Goal: Find specific page/section: Find specific page/section

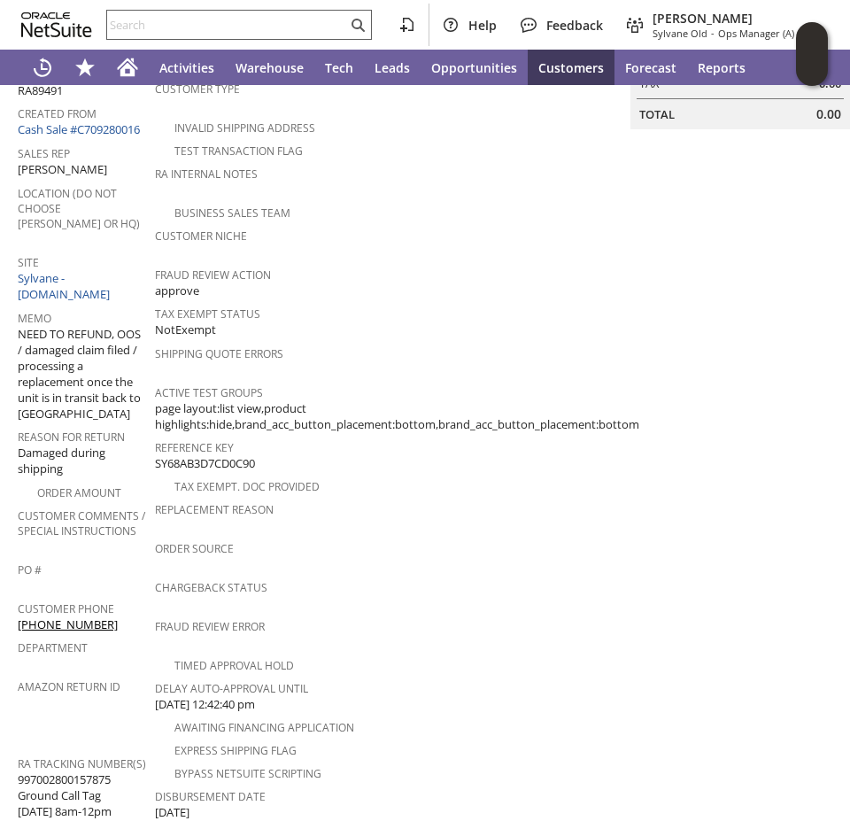
scroll to position [282, 0]
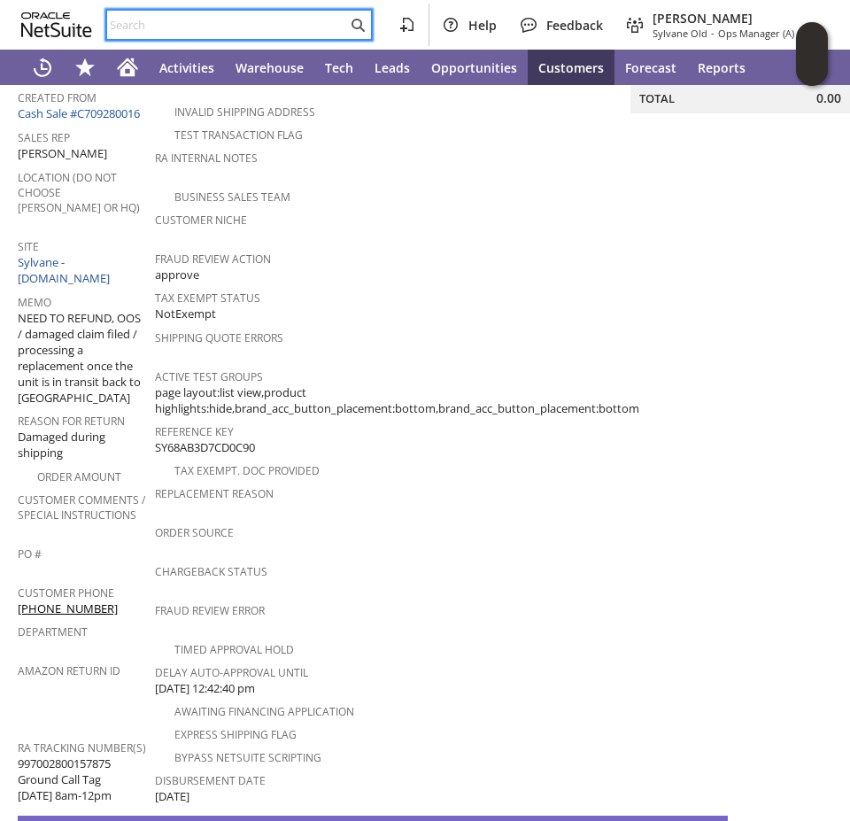
click at [138, 21] on input "text" at bounding box center [227, 24] width 240 height 21
paste input "RA89254"
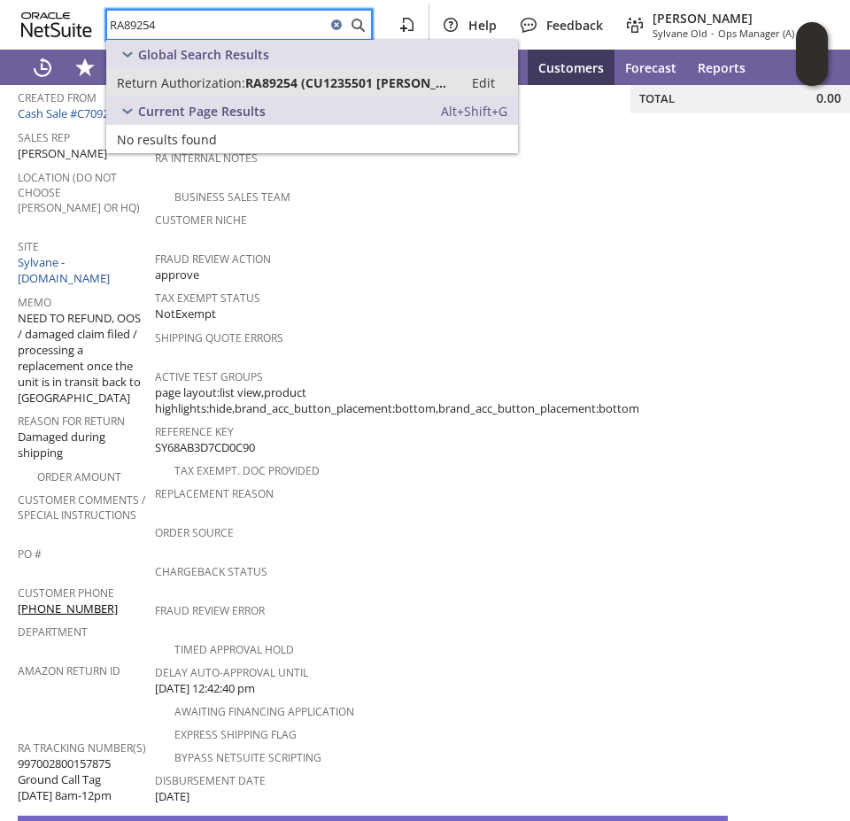
type input "RA89254"
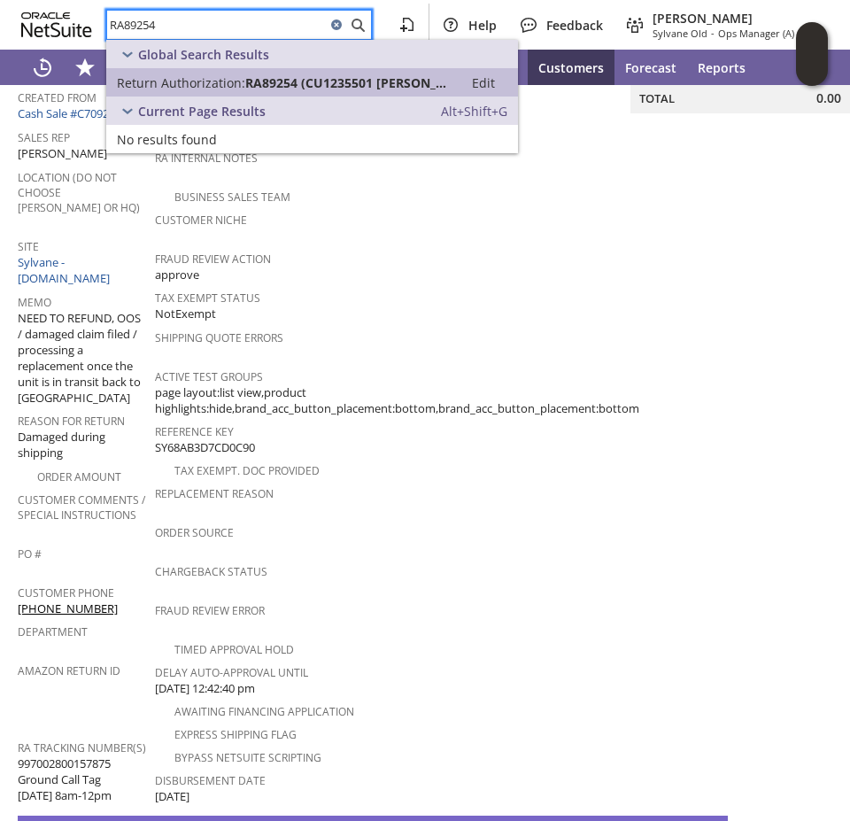
click at [181, 81] on span "Return Authorization:" at bounding box center [181, 82] width 128 height 17
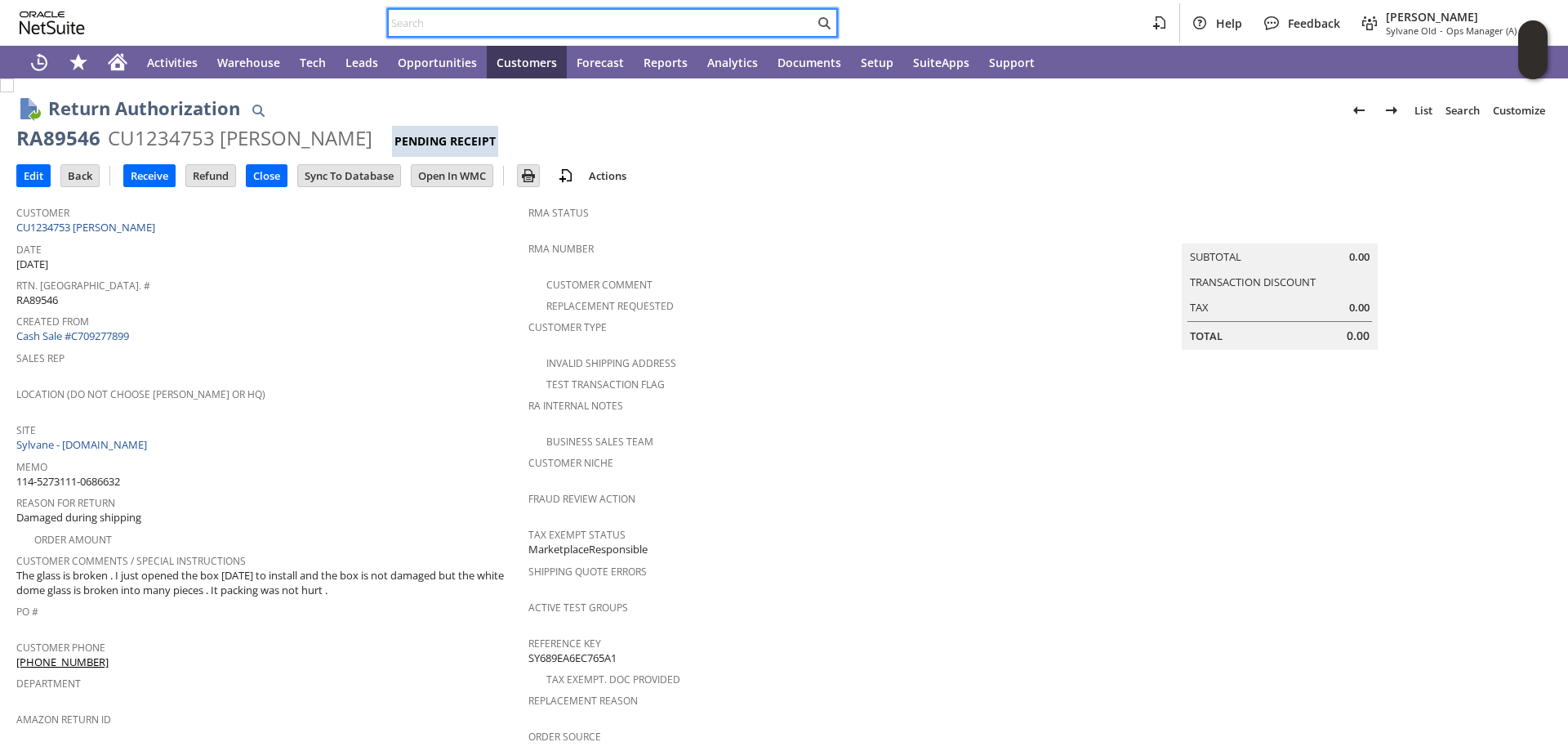
click at [451, 27] on input "text" at bounding box center [600, 22] width 425 height 19
paste input "fm9663k"
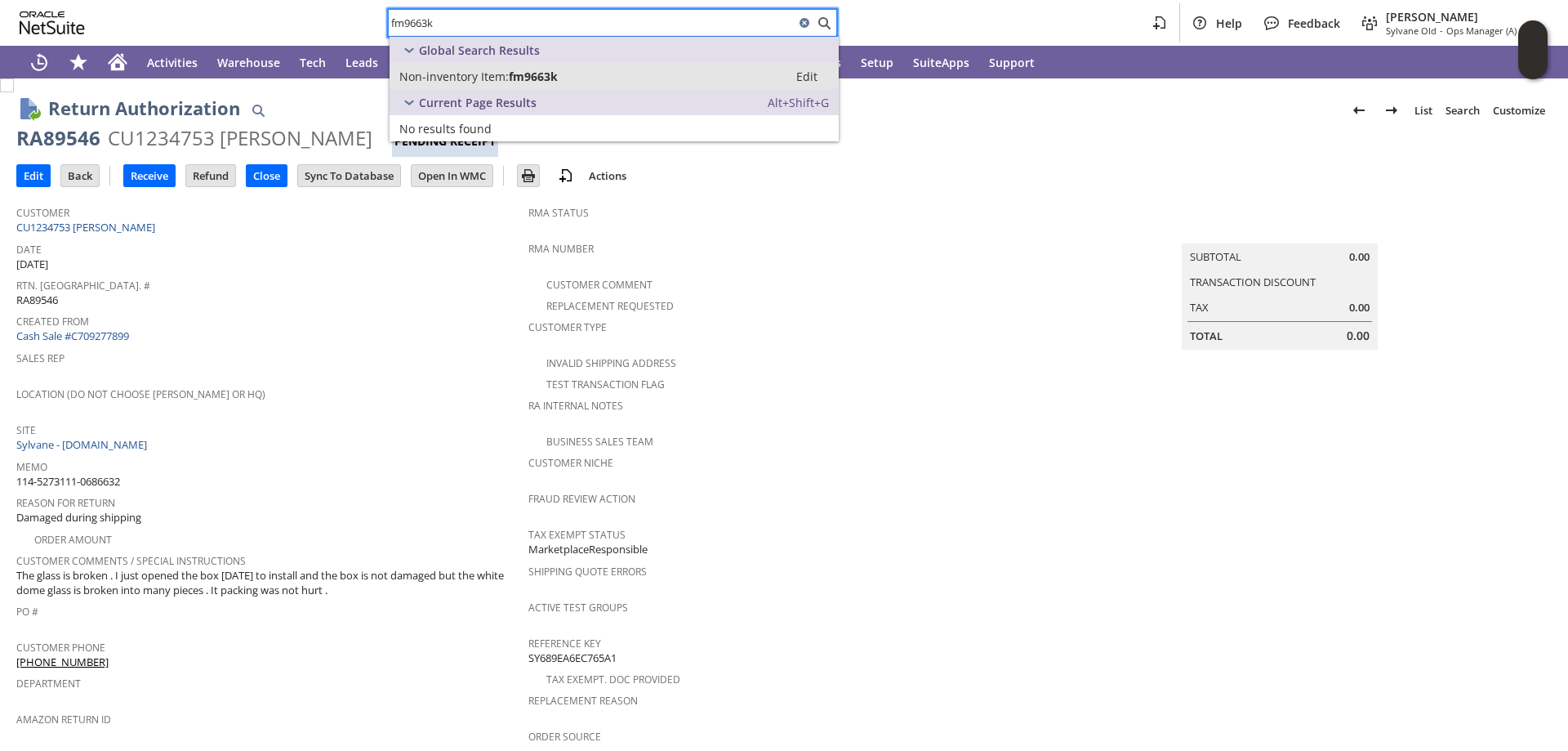
type input "fm9663k"
click at [473, 73] on span "Non-inventory Item:" at bounding box center [454, 76] width 110 height 16
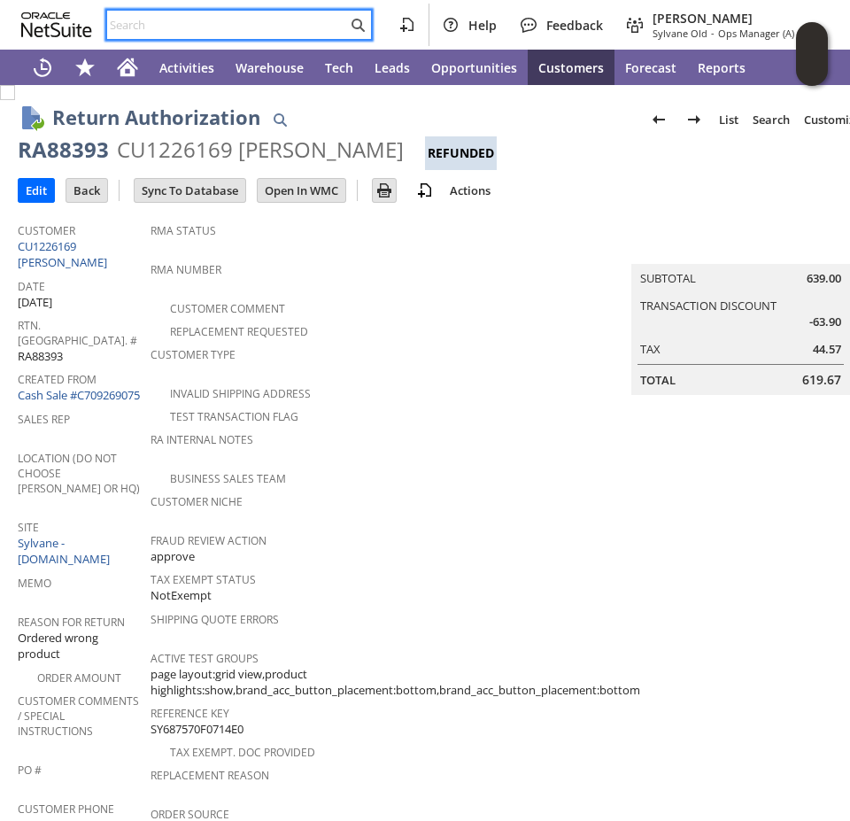
click at [144, 32] on input "text" at bounding box center [227, 24] width 240 height 21
paste input "RA88605"
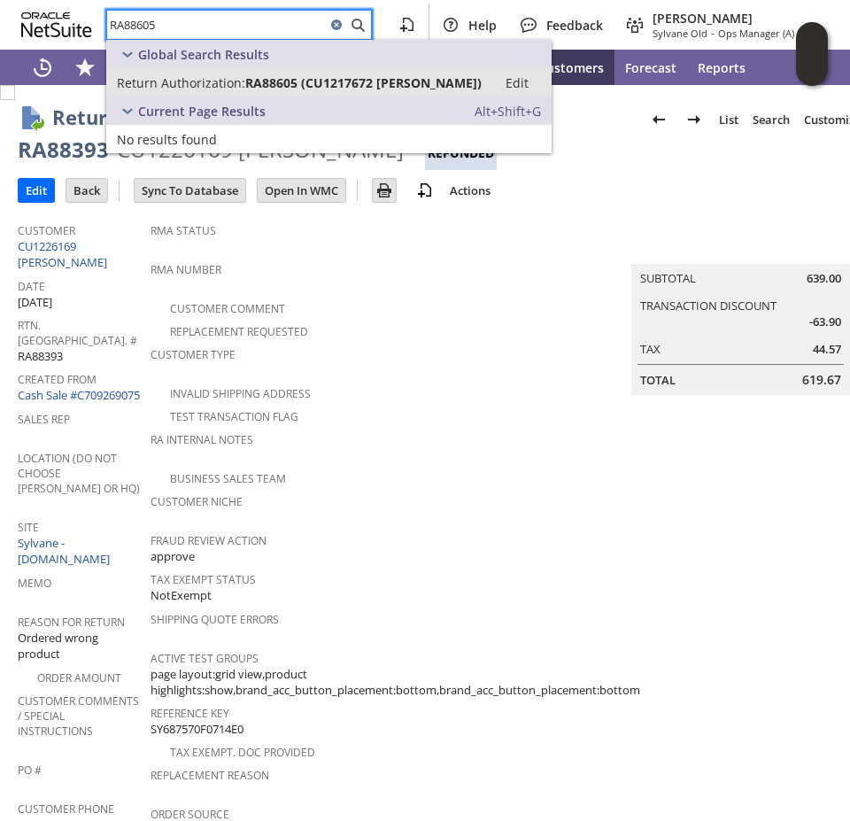
type input "RA88605"
click at [169, 81] on span "Return Authorization:" at bounding box center [181, 82] width 128 height 17
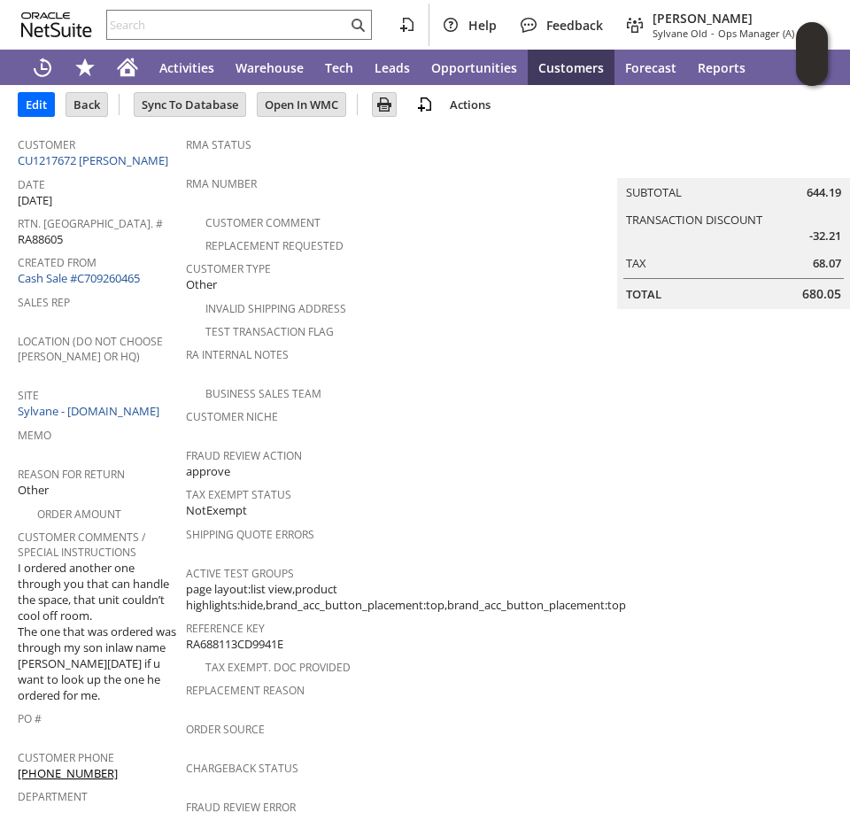
scroll to position [39, 0]
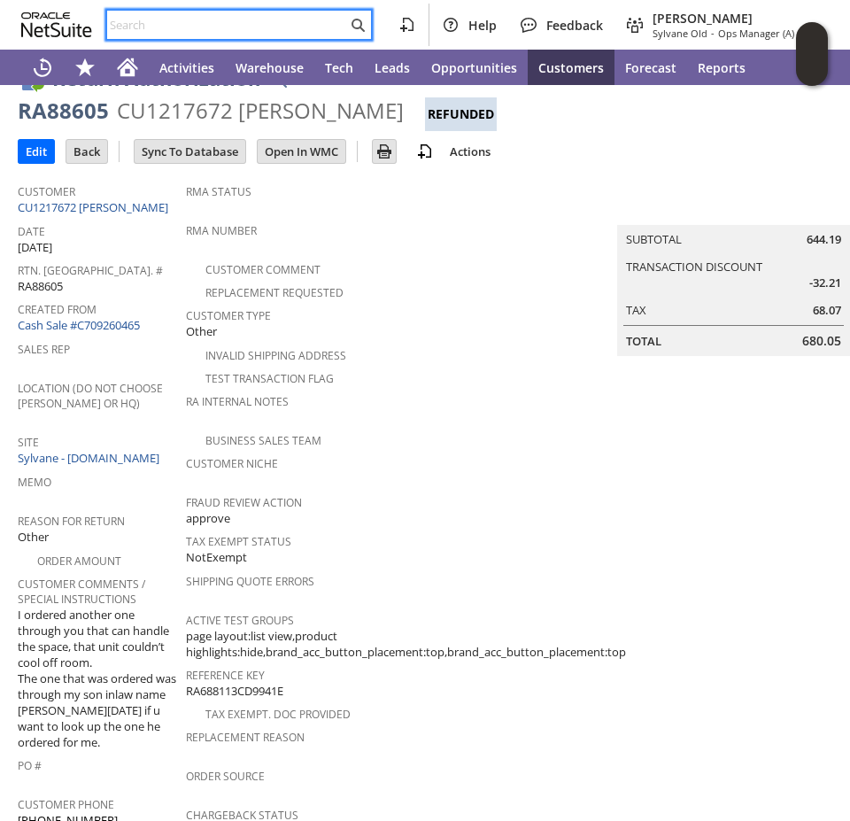
click at [149, 24] on input "text" at bounding box center [227, 24] width 240 height 21
paste input "RA89107"
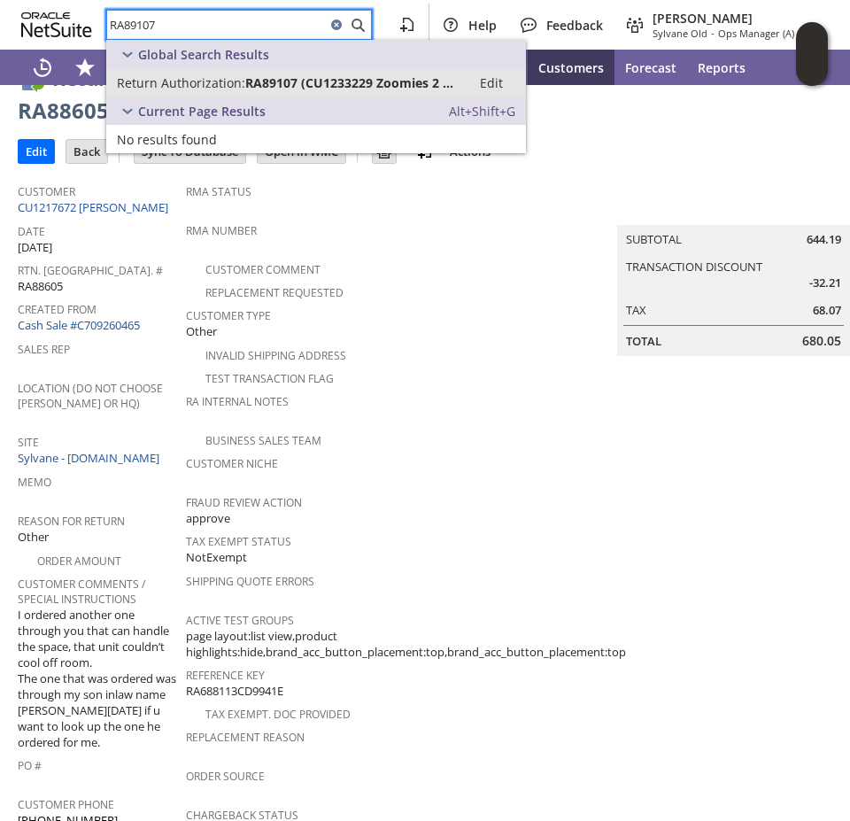
type input "RA89107"
click at [194, 86] on span "Return Authorization:" at bounding box center [181, 82] width 128 height 17
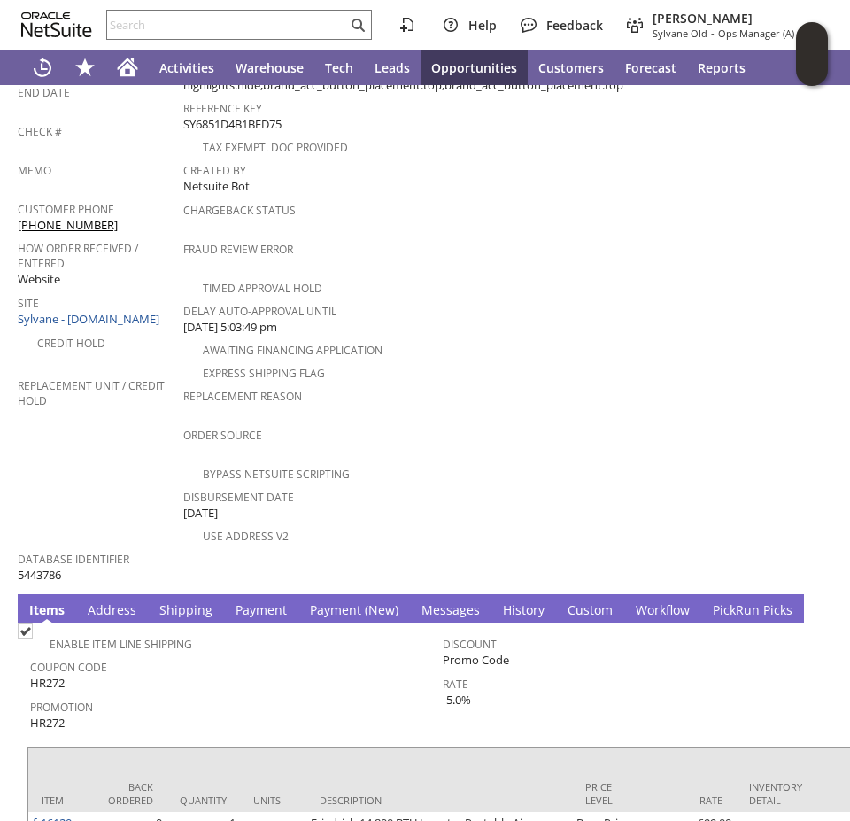
scroll to position [337, 0]
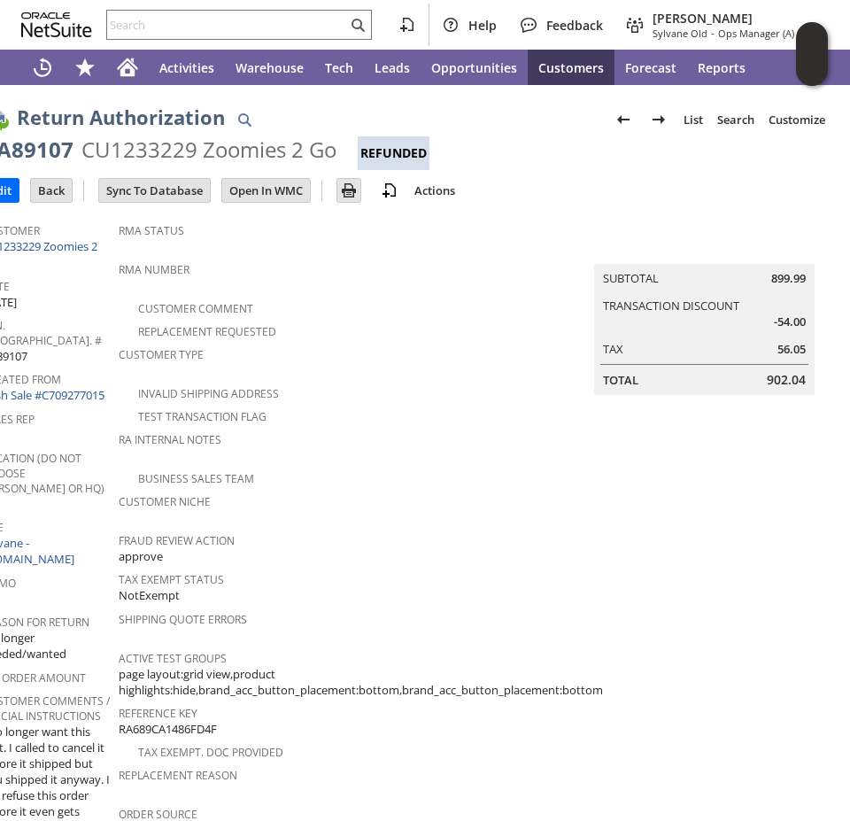
scroll to position [0, 49]
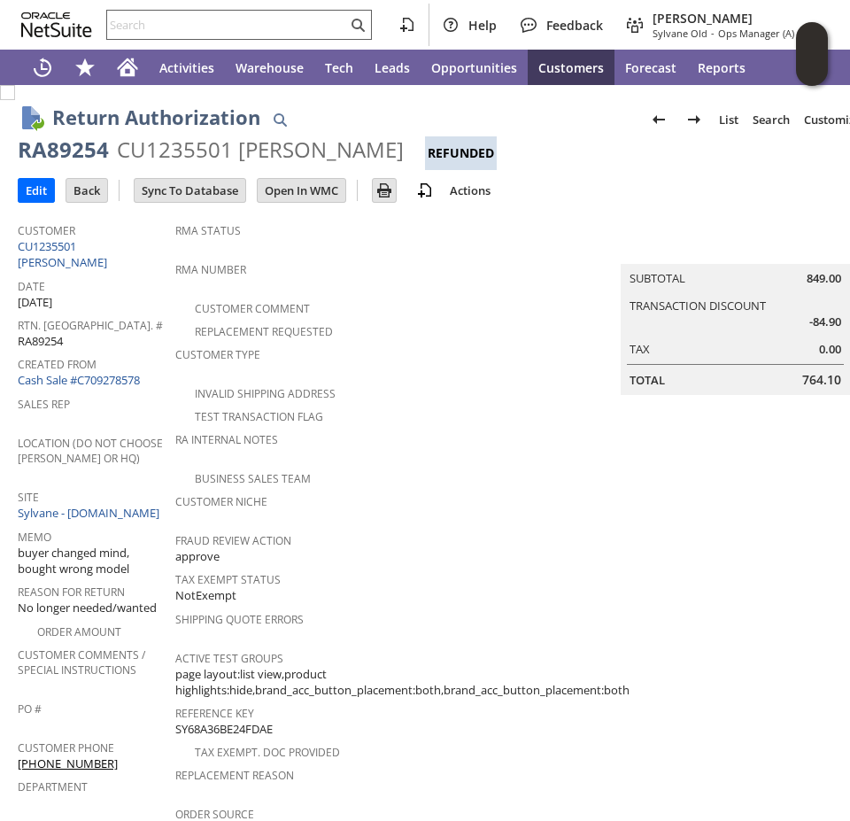
click at [220, 34] on input "text" at bounding box center [227, 24] width 240 height 21
paste input "RA88560"
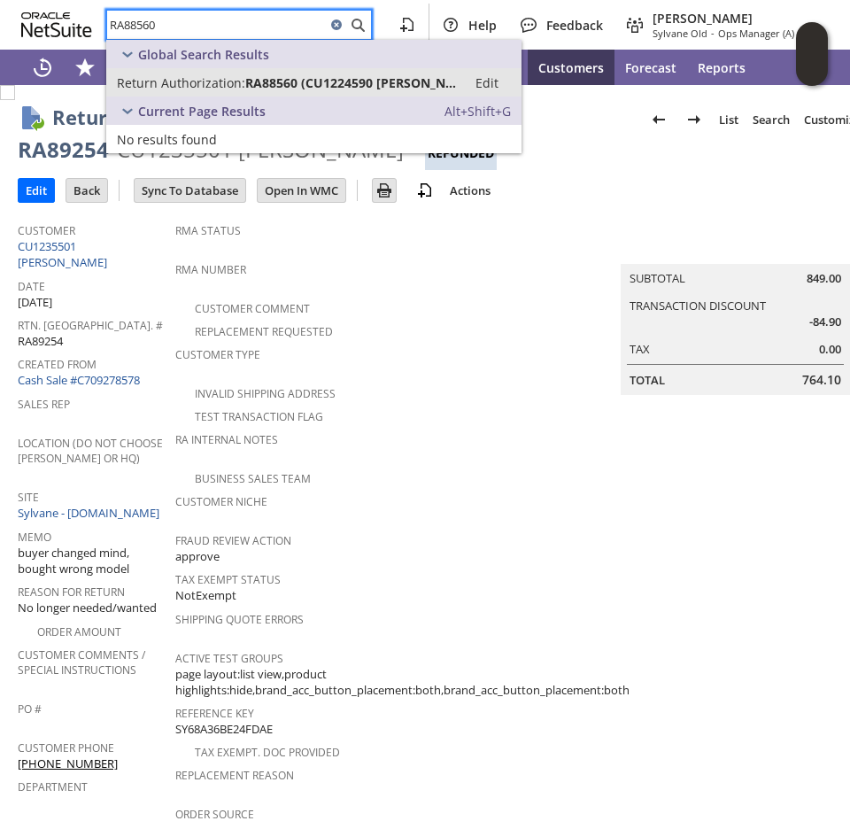
type input "RA88560"
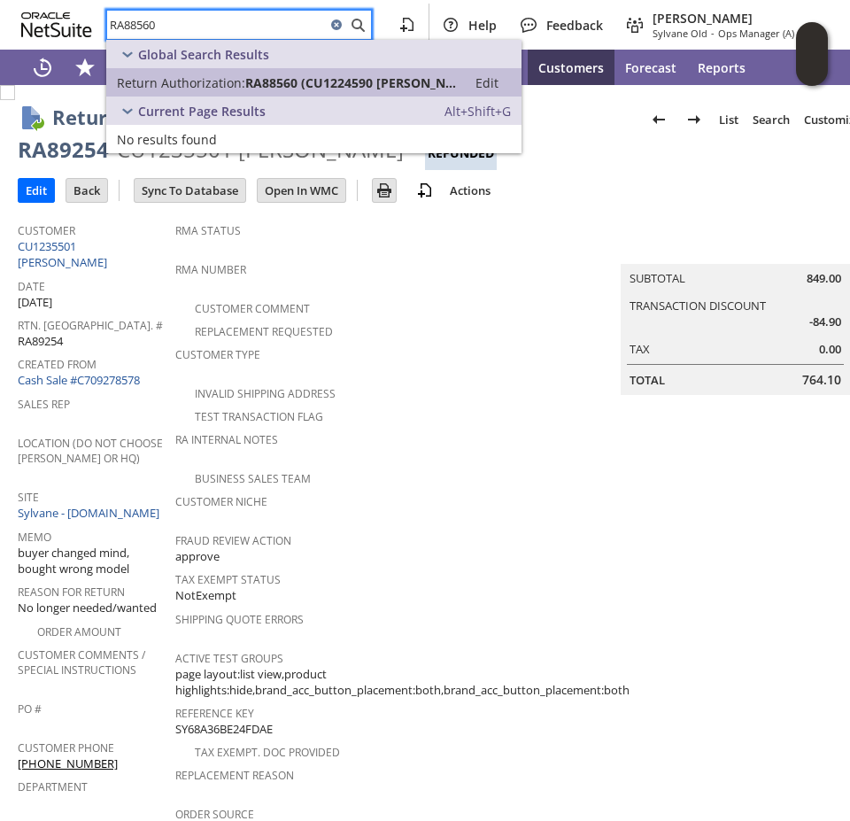
click at [207, 75] on span "Return Authorization:" at bounding box center [181, 82] width 128 height 17
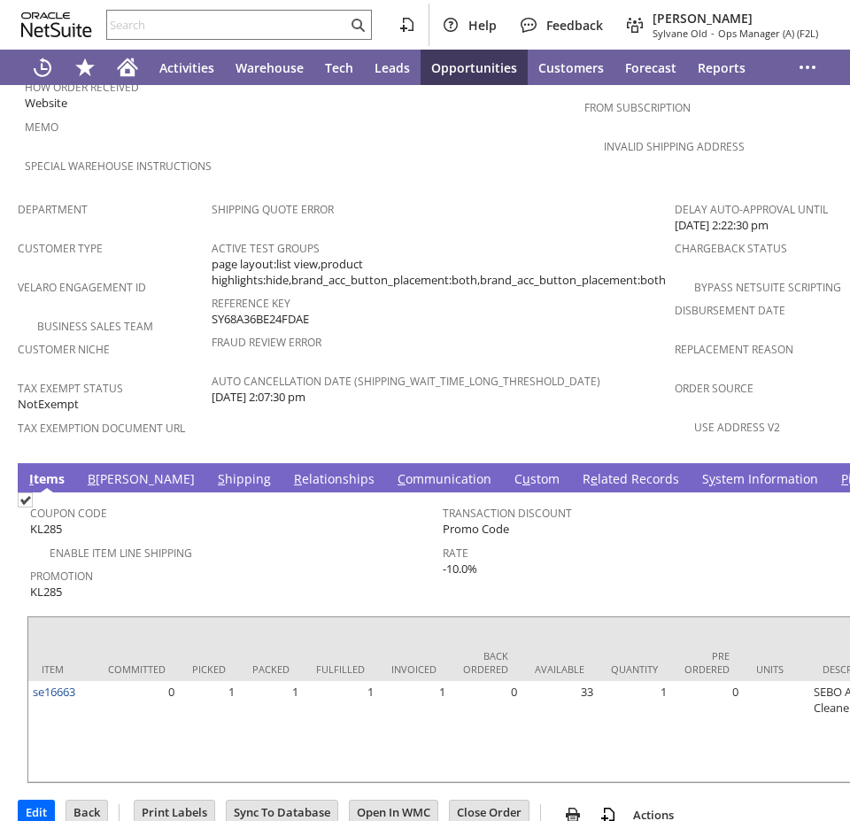
scroll to position [1079, 0]
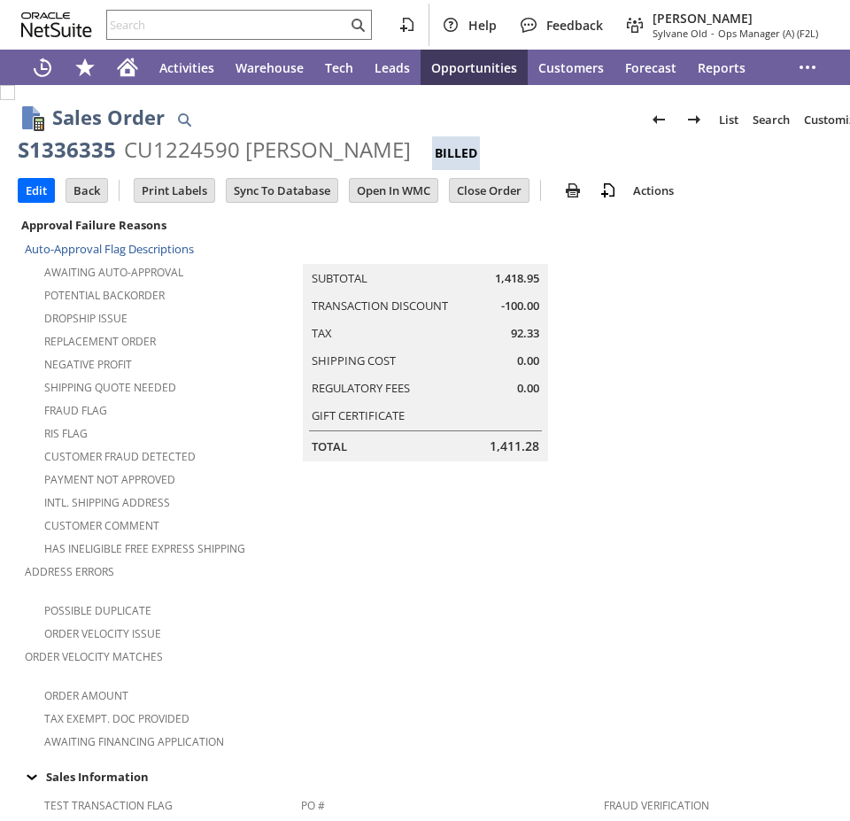
scroll to position [1032, 0]
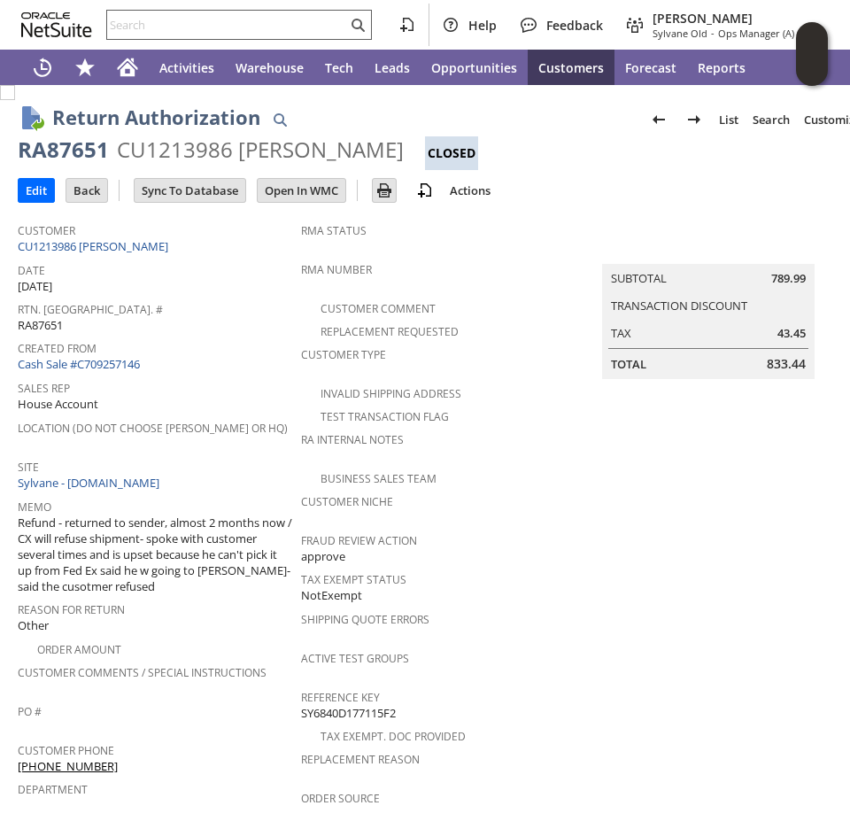
click at [192, 32] on input "text" at bounding box center [227, 24] width 240 height 21
paste input "RA88821"
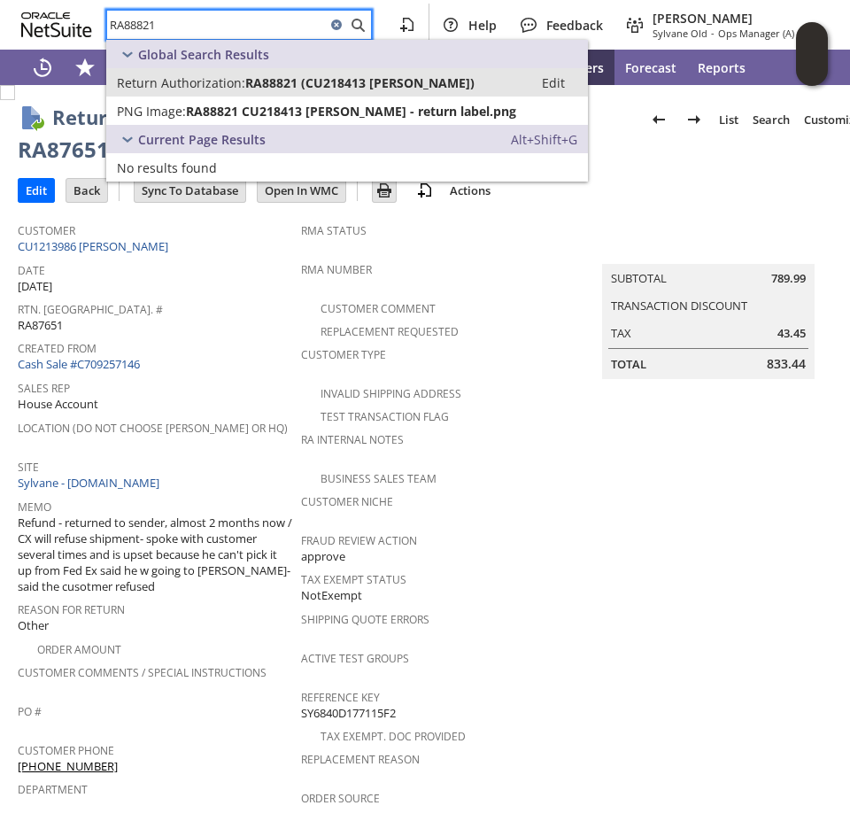
type input "RA88821"
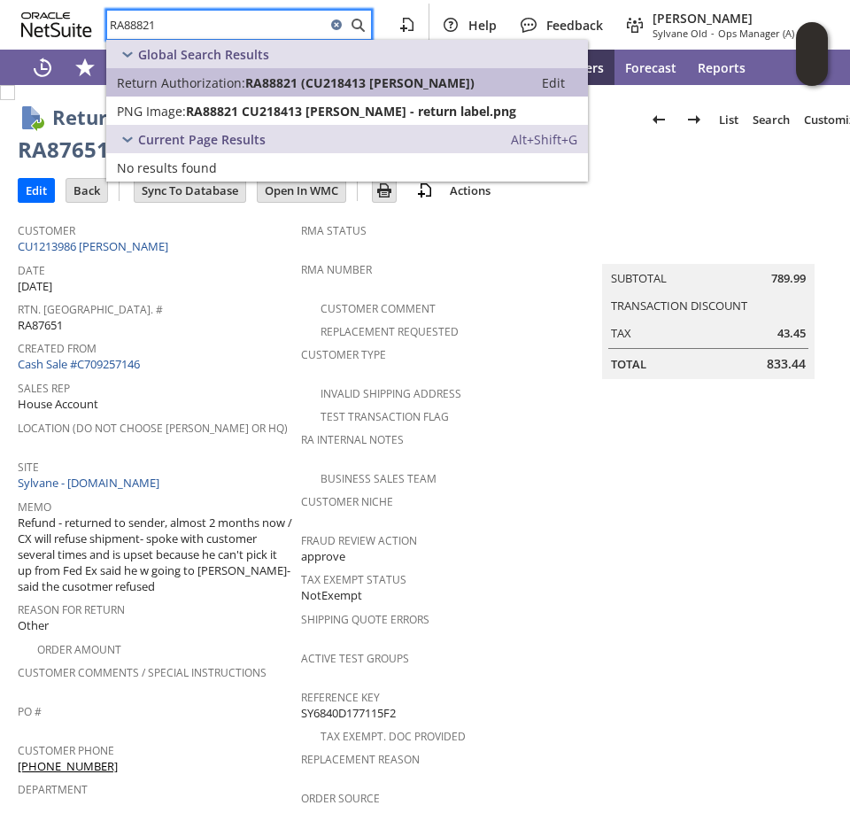
click at [256, 75] on span "RA88821 (CU218413 [PERSON_NAME])" at bounding box center [359, 82] width 229 height 17
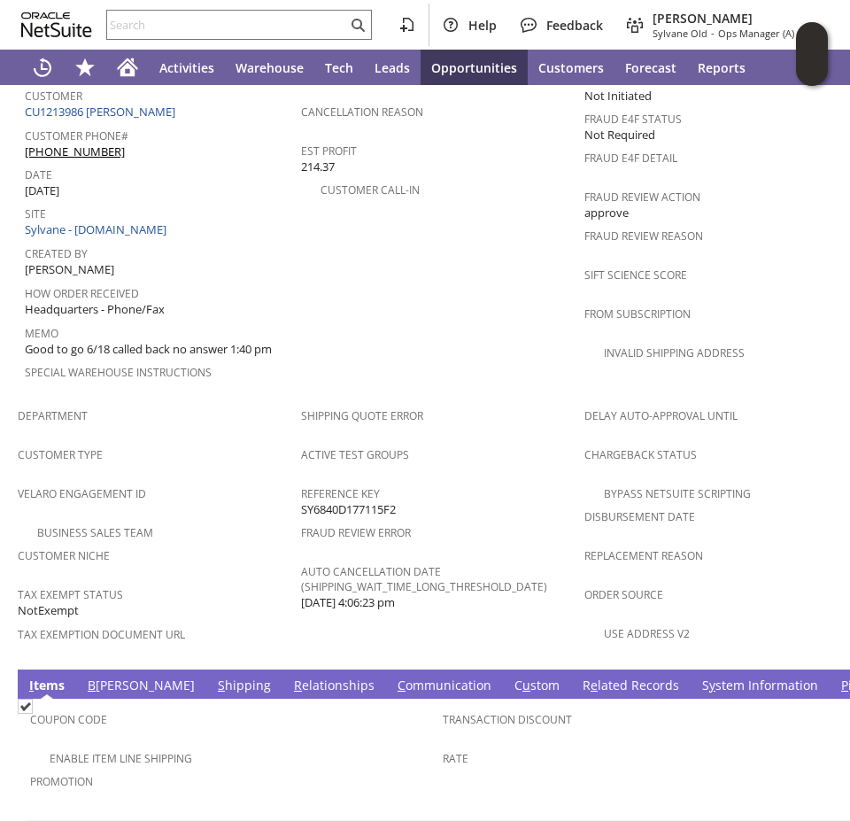
scroll to position [797, 0]
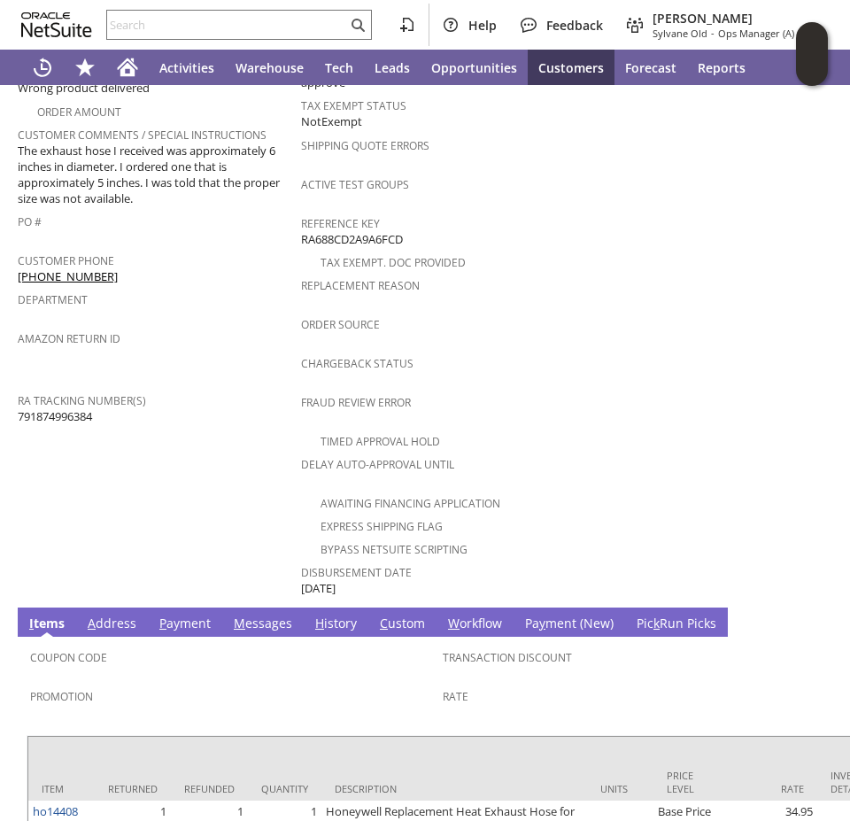
scroll to position [620, 0]
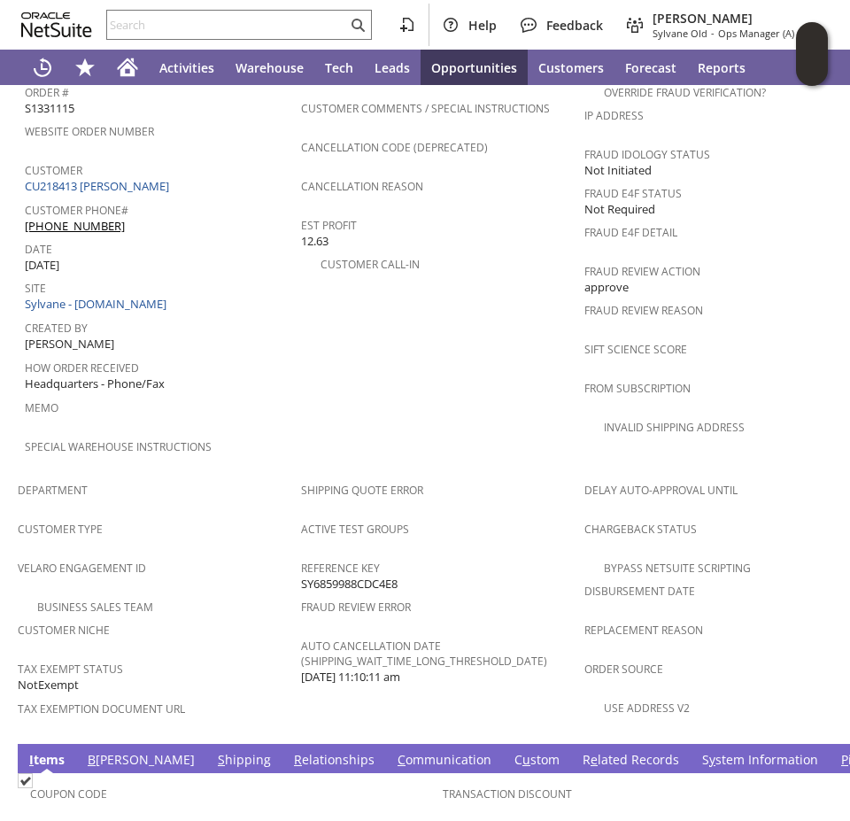
scroll to position [1062, 0]
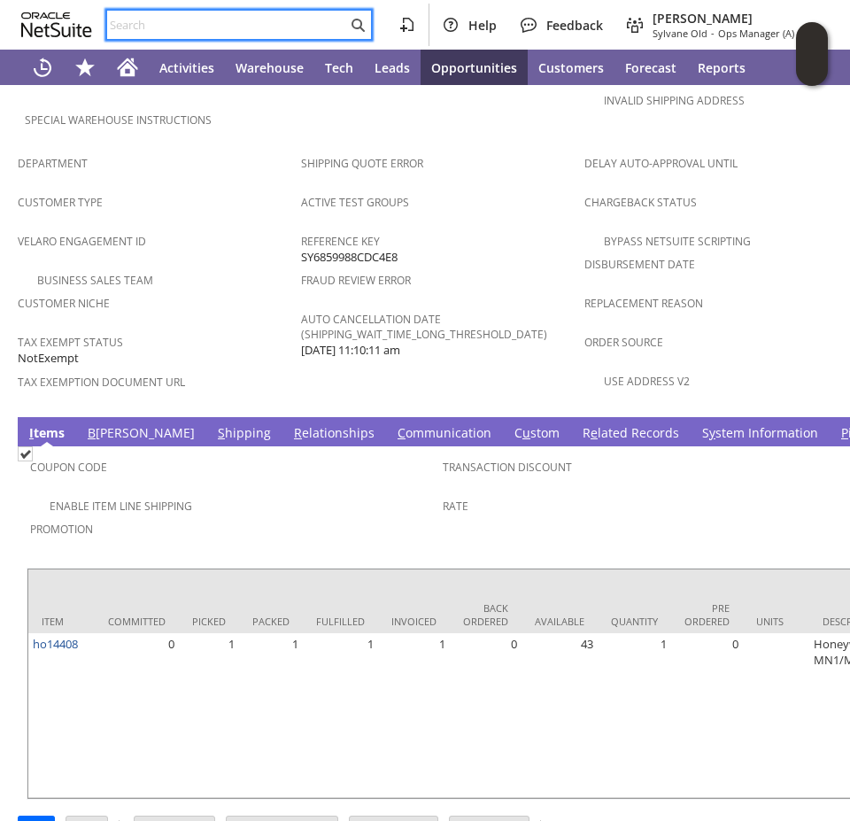
click at [149, 19] on input "text" at bounding box center [227, 24] width 240 height 21
paste input "RA88933"
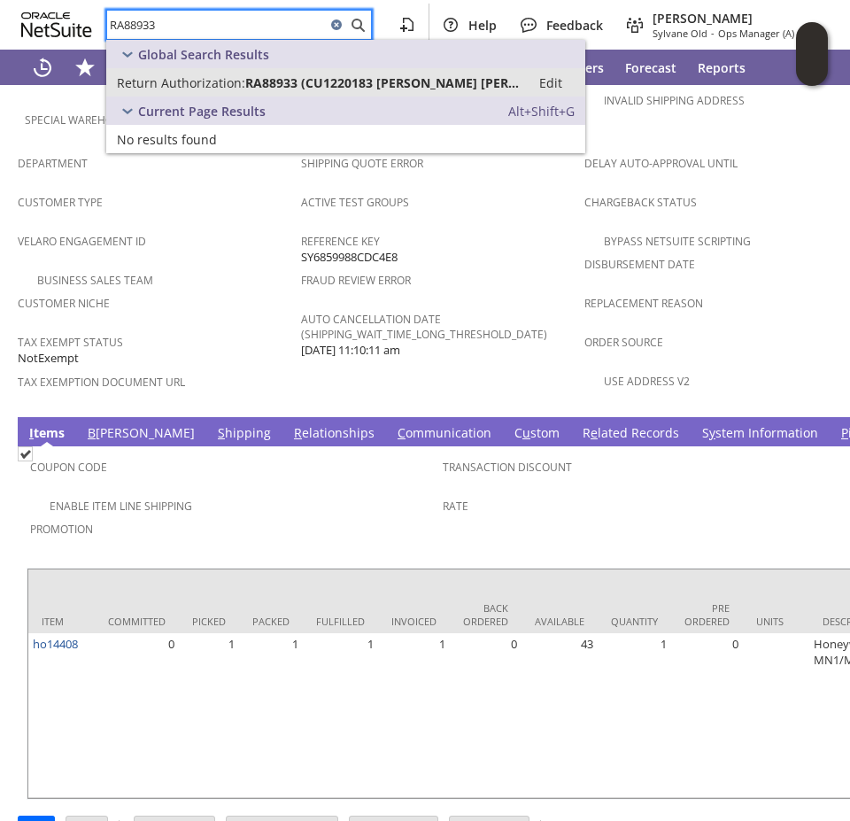
type input "RA88933"
click at [196, 76] on span "Return Authorization:" at bounding box center [181, 82] width 128 height 17
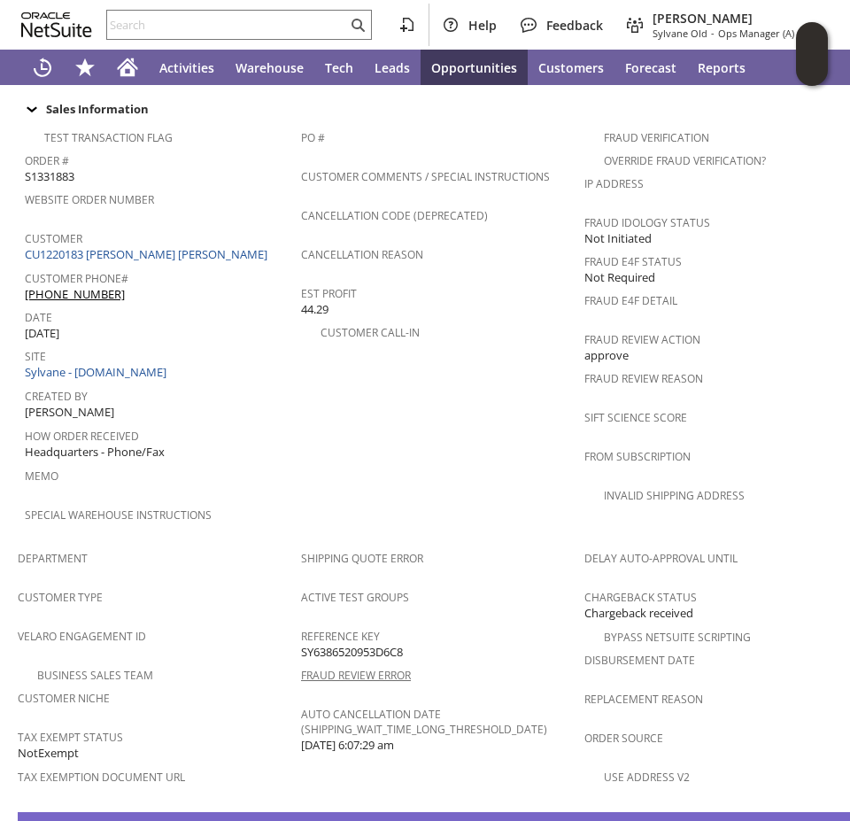
scroll to position [708, 0]
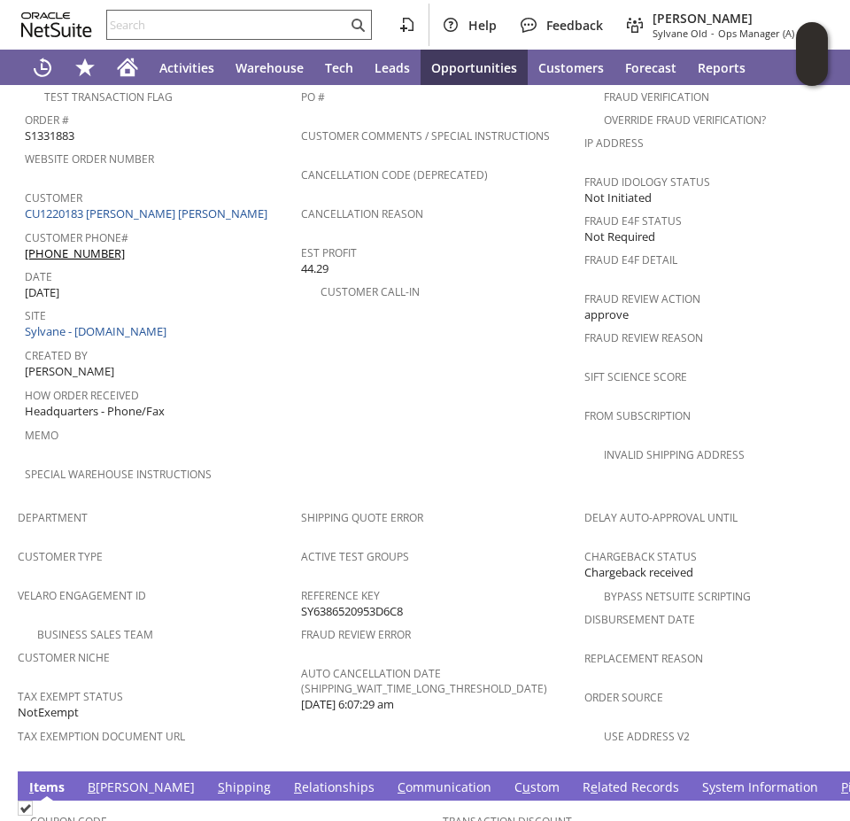
click at [129, 19] on input "text" at bounding box center [227, 24] width 240 height 21
paste input "RA89045"
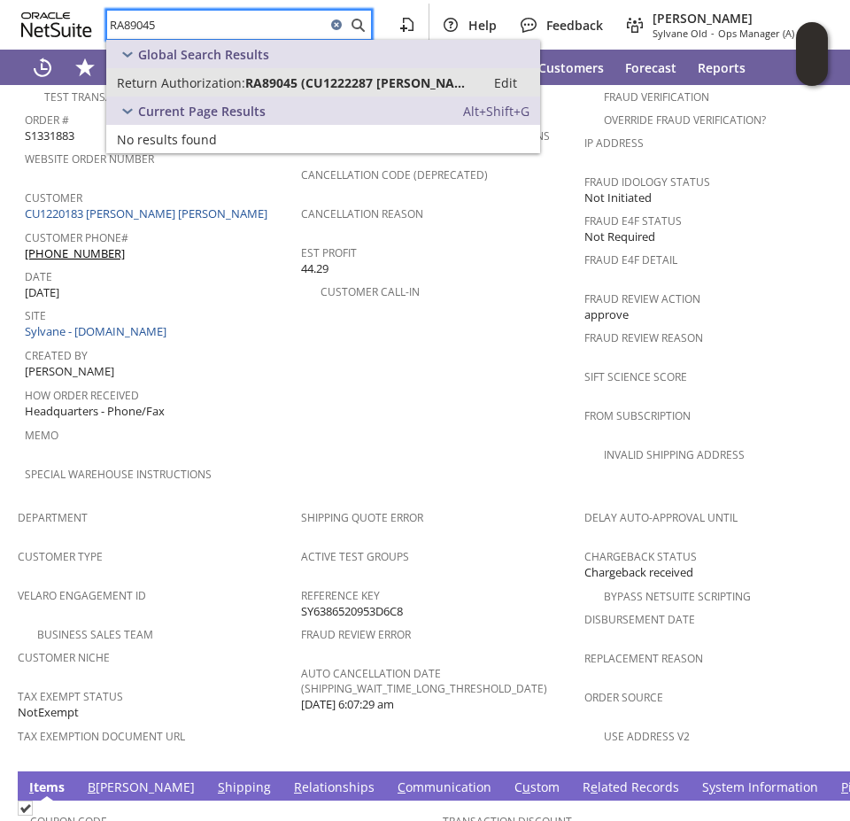
type input "RA89045"
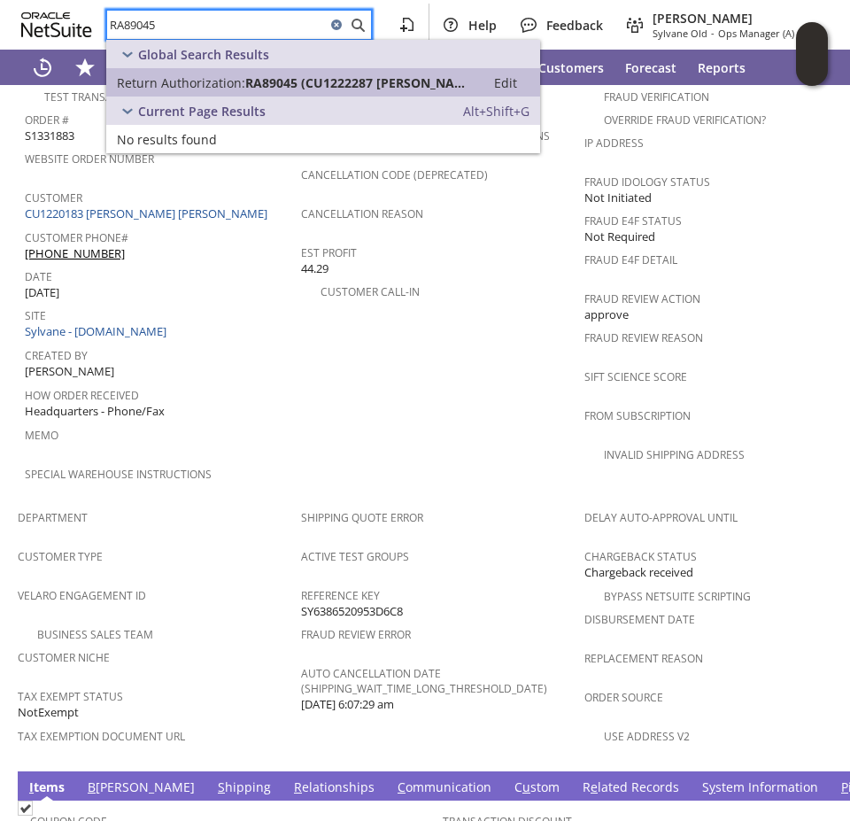
click at [291, 80] on span "RA89045 (CU1222287 Steven Maguire)" at bounding box center [359, 82] width 229 height 17
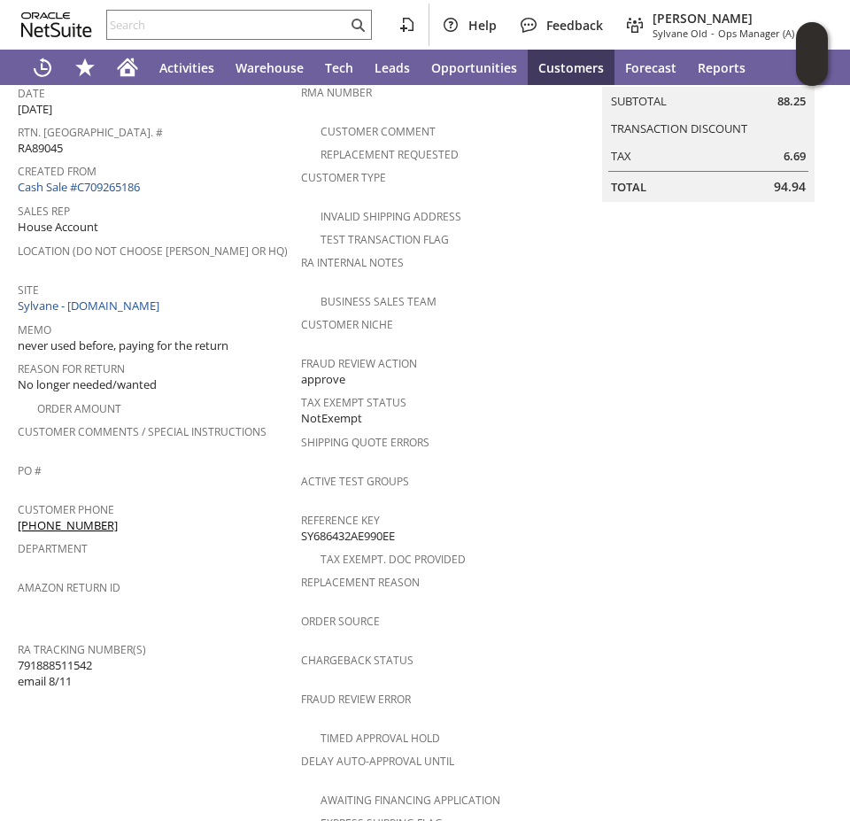
scroll to position [620, 0]
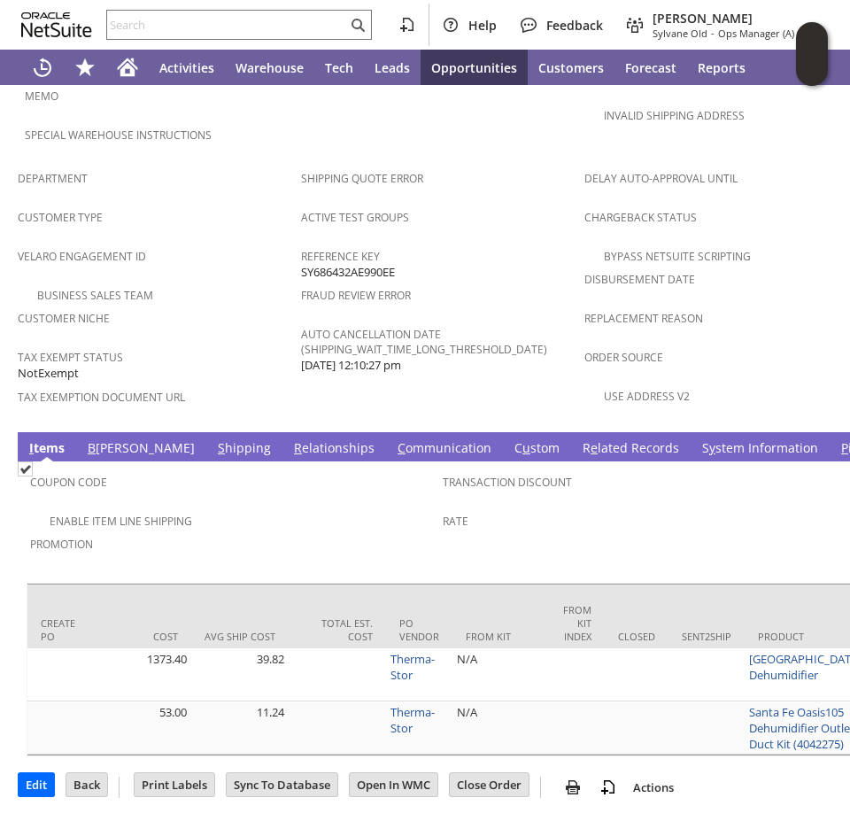
scroll to position [0, 1926]
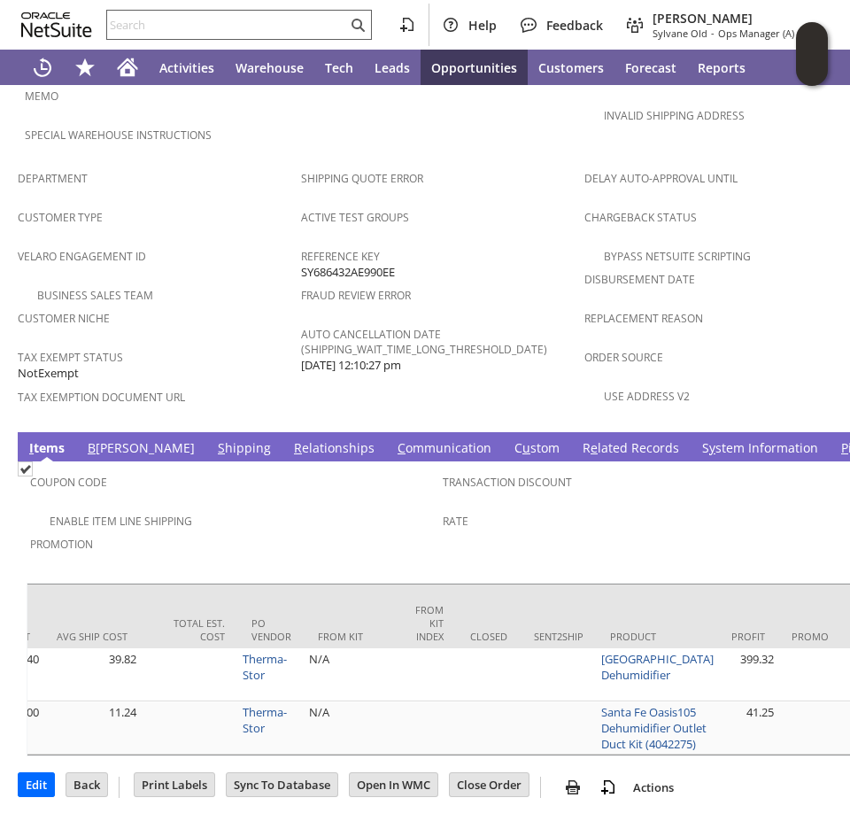
click at [165, 18] on input "text" at bounding box center [227, 24] width 240 height 21
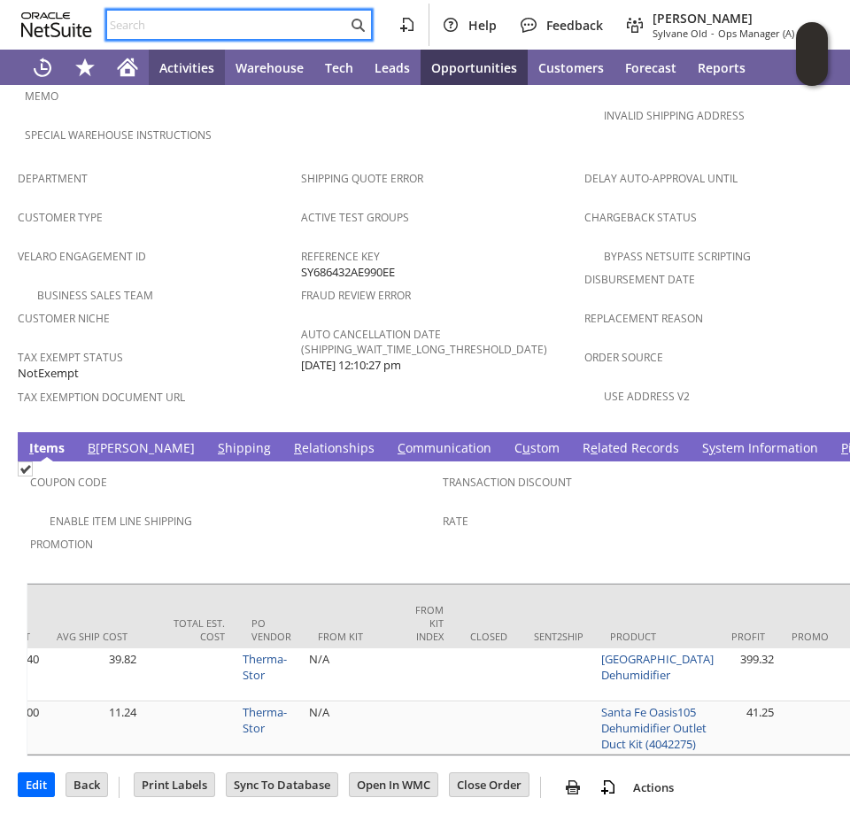
paste input "RA89064"
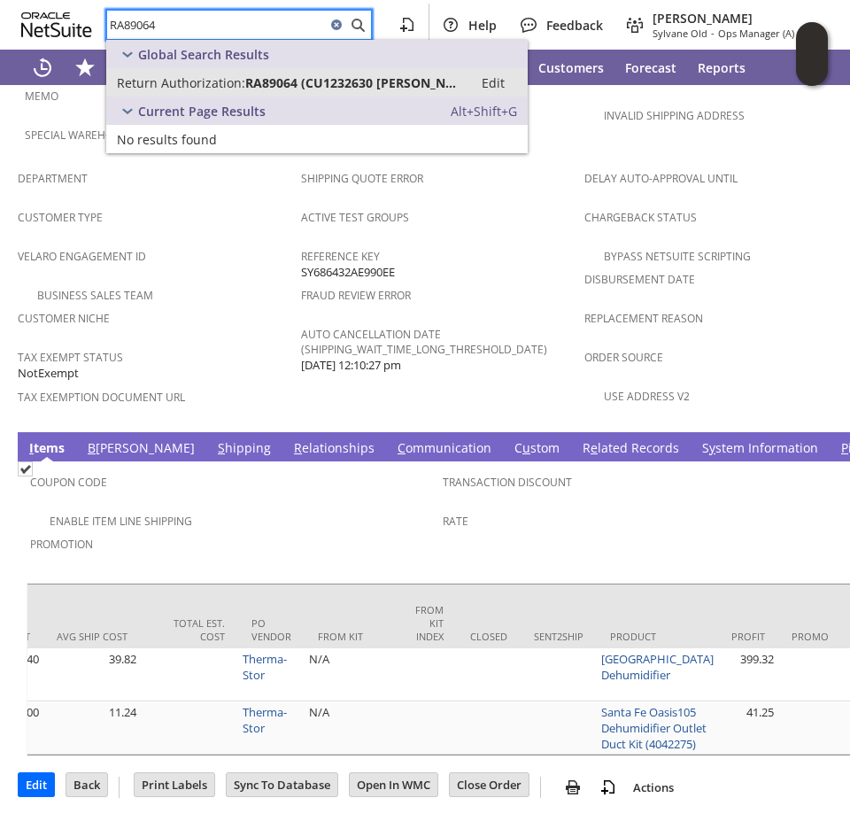
type input "RA89064"
click at [218, 84] on span "Return Authorization:" at bounding box center [181, 82] width 128 height 17
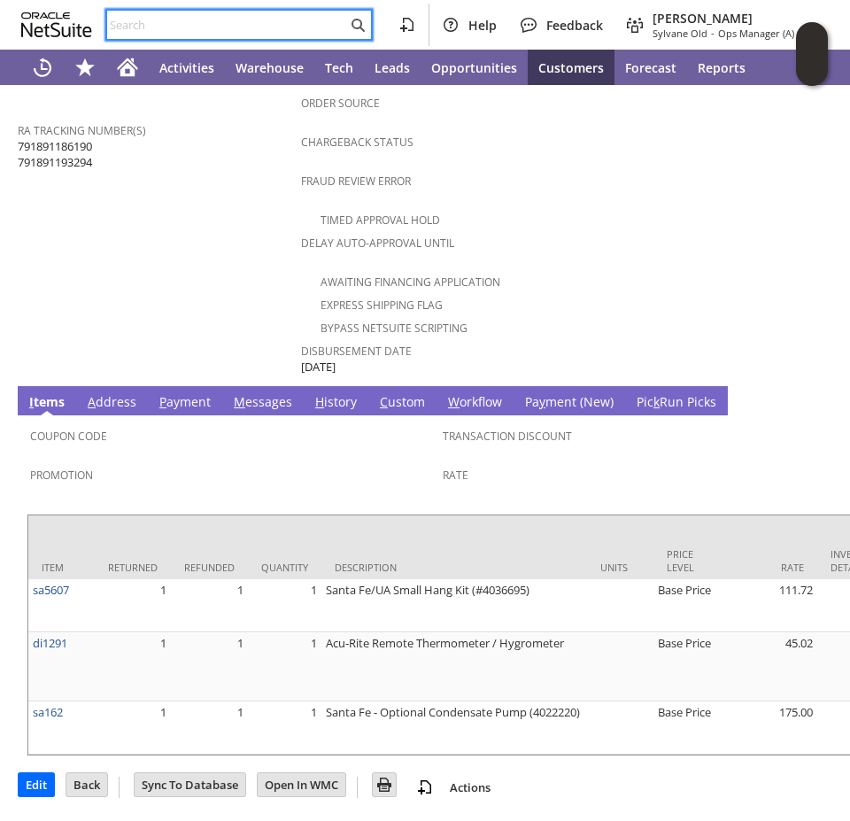
click at [144, 24] on input "text" at bounding box center [227, 24] width 240 height 21
paste input "RA89133"
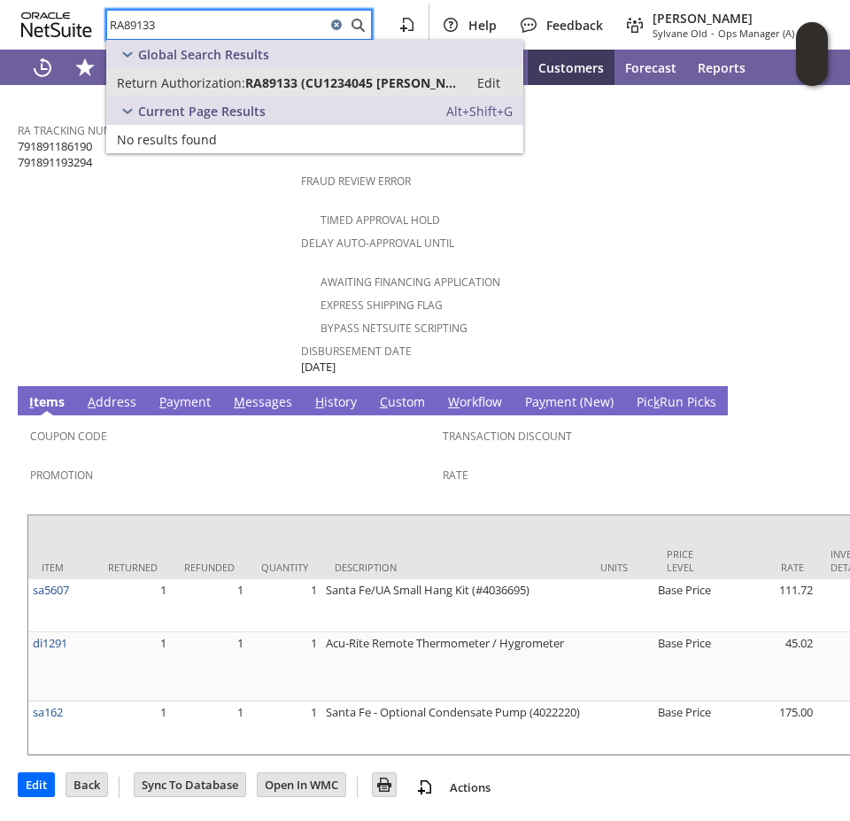
type input "RA89133"
click at [167, 77] on span "Return Authorization:" at bounding box center [181, 82] width 128 height 17
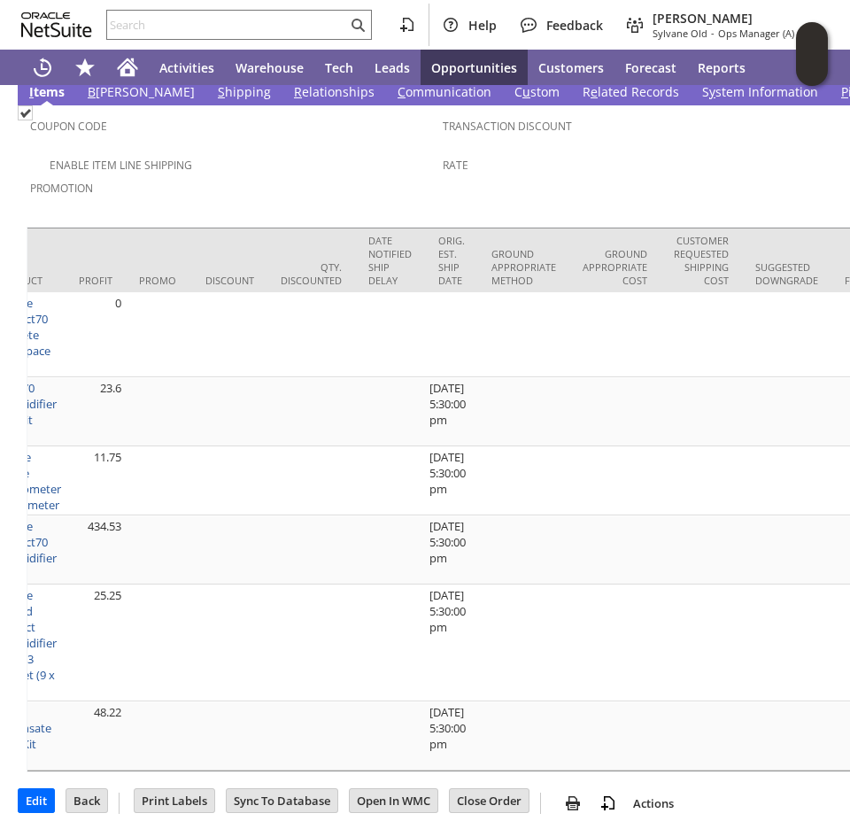
scroll to position [0, 2443]
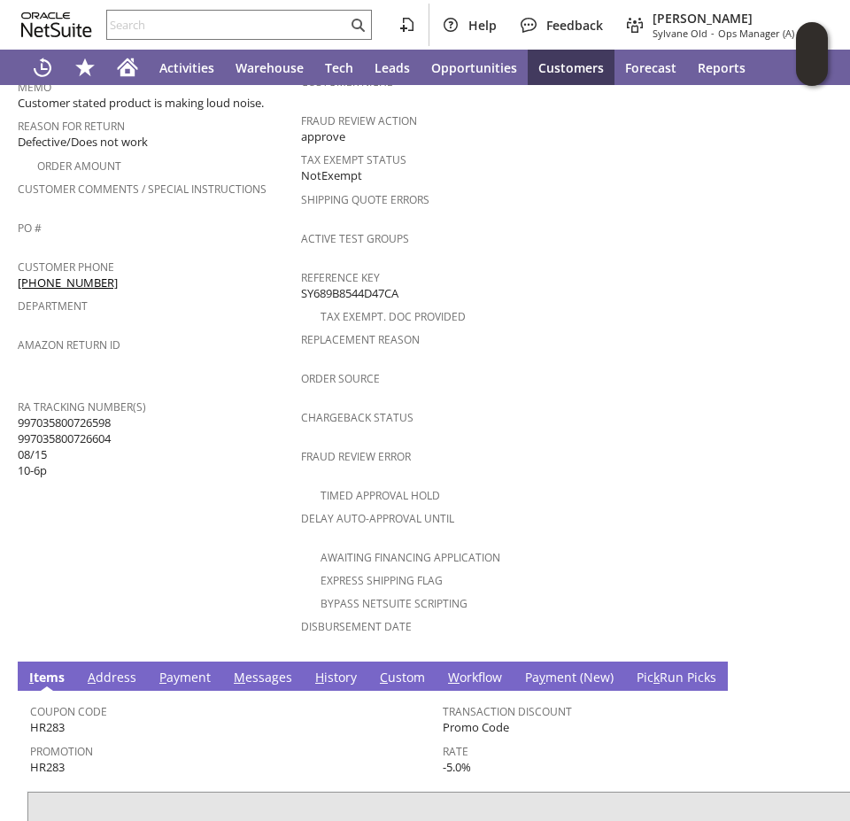
scroll to position [253, 0]
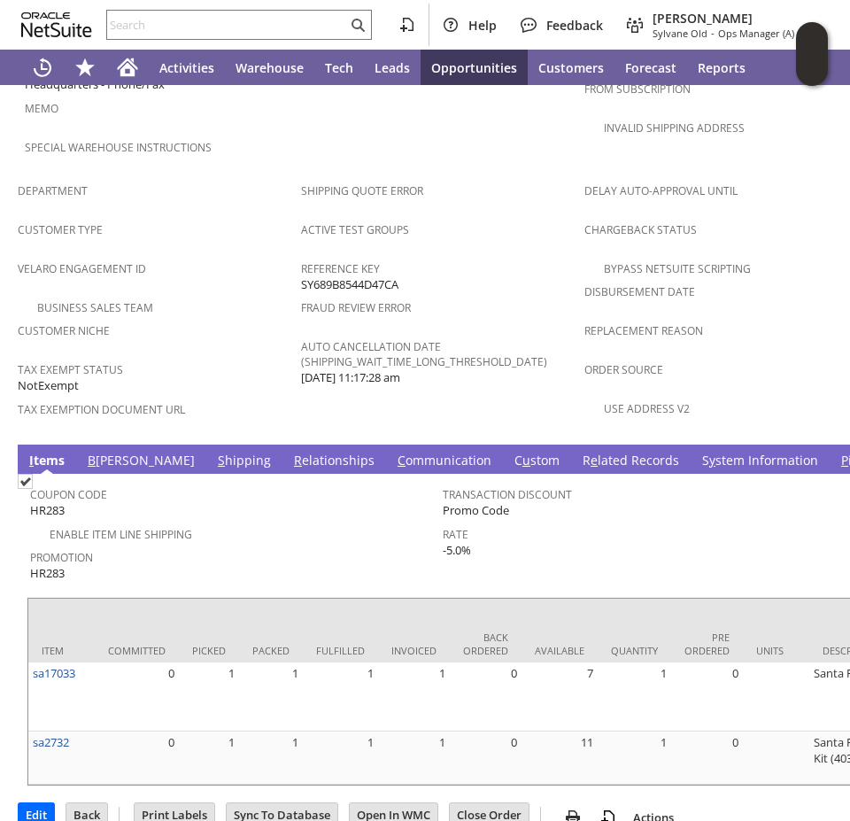
scroll to position [1062, 0]
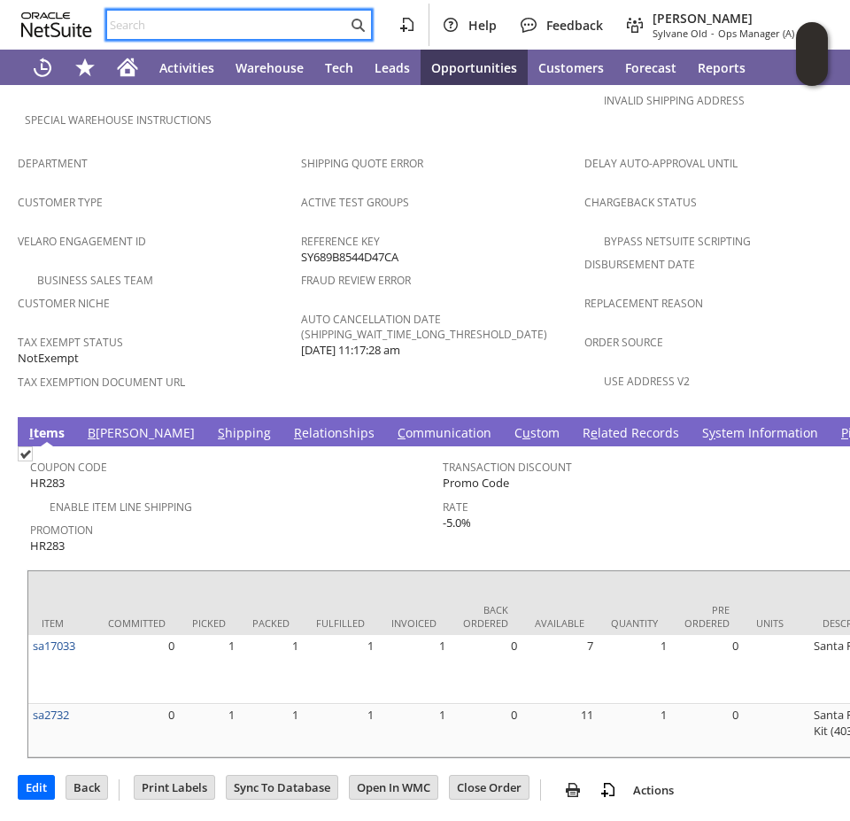
click at [156, 16] on input "text" at bounding box center [227, 24] width 240 height 21
paste input "RA89236"
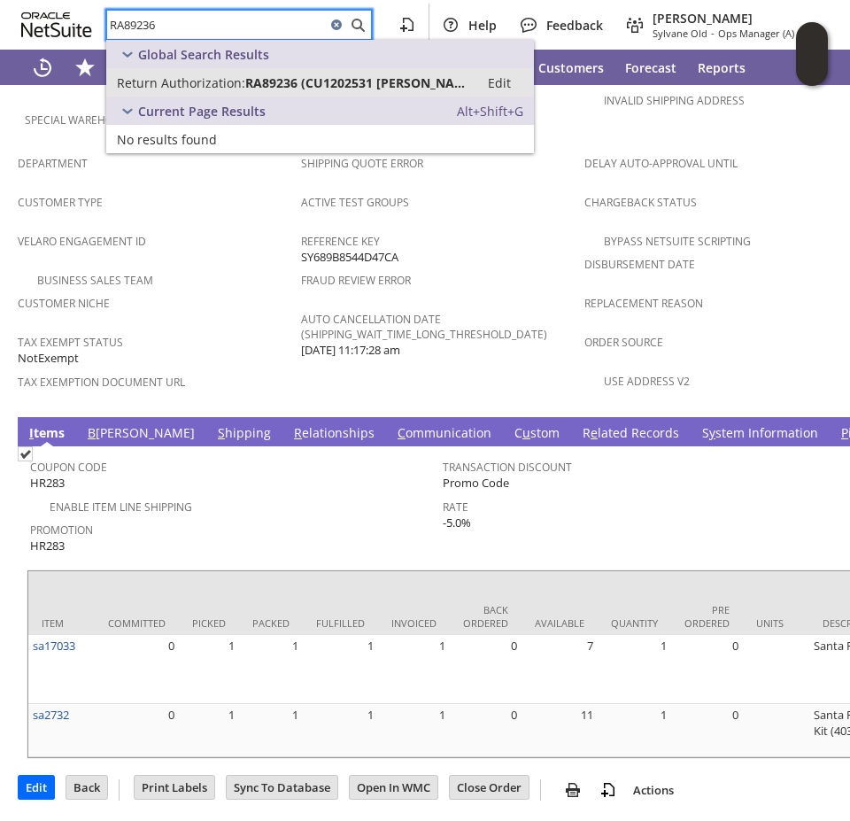
type input "RA89236"
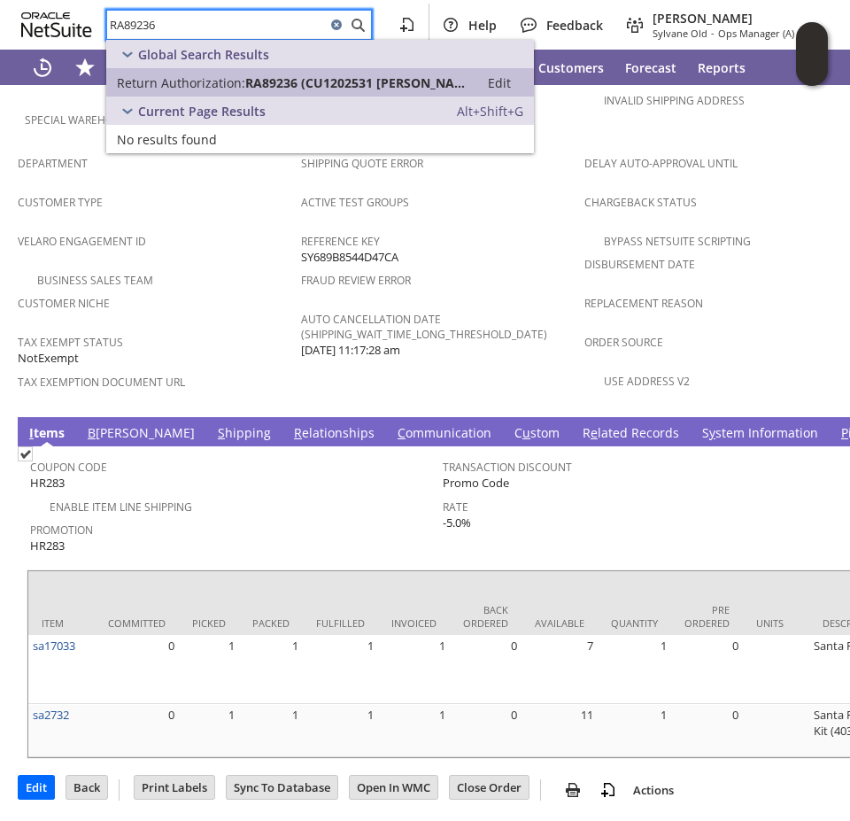
click at [164, 74] on span "Return Authorization:" at bounding box center [181, 82] width 128 height 17
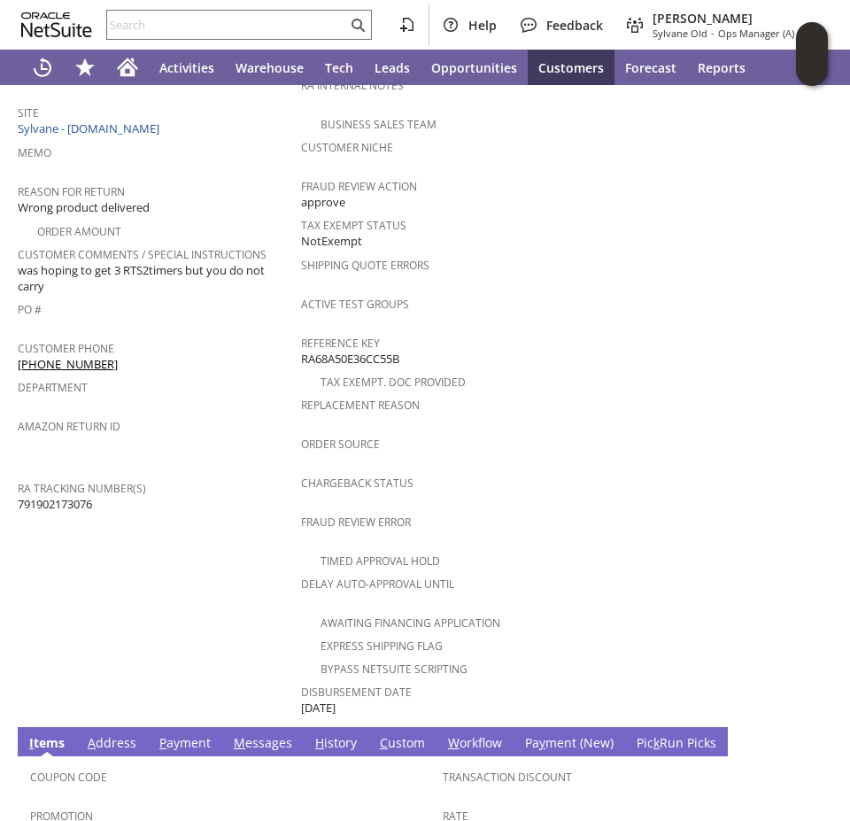
scroll to position [620, 0]
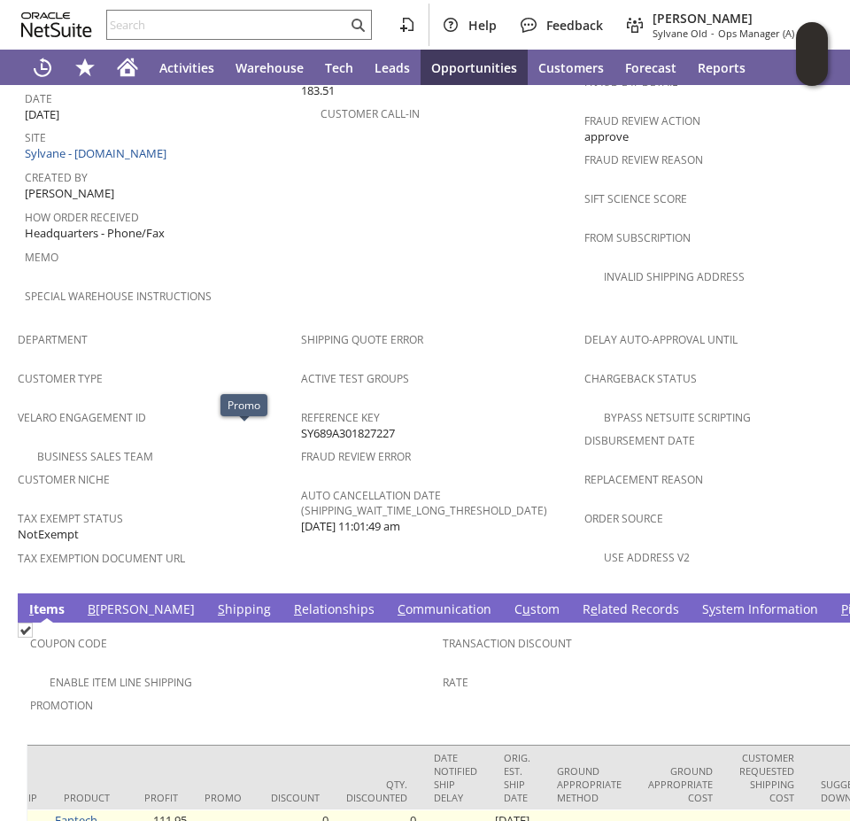
scroll to position [875, 0]
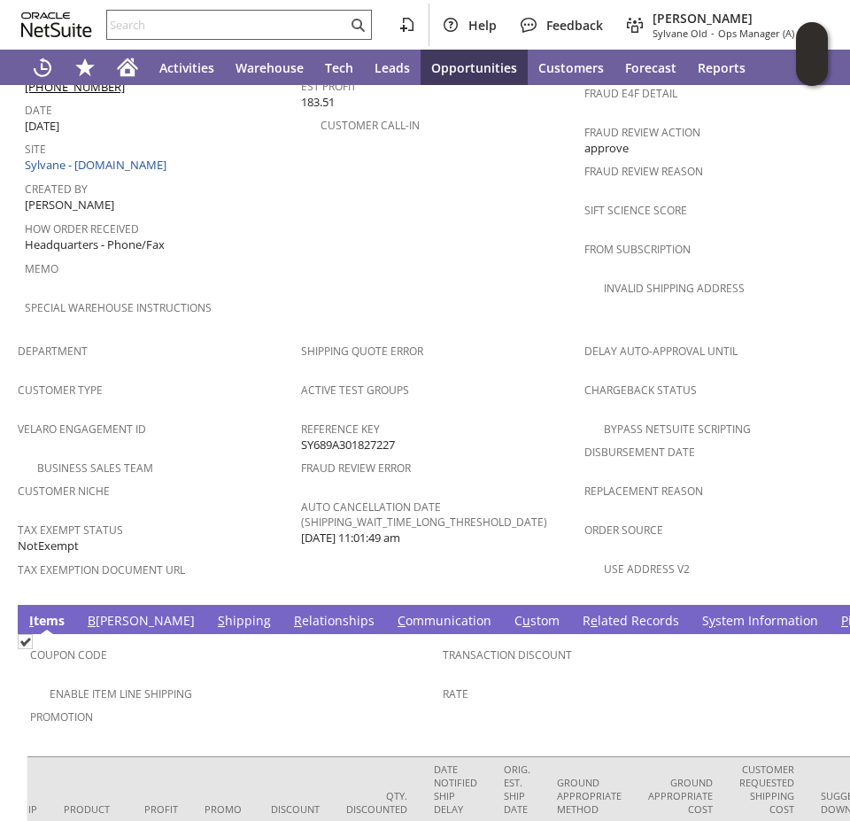
click at [220, 16] on input "text" at bounding box center [227, 24] width 240 height 21
paste input "RA88285"
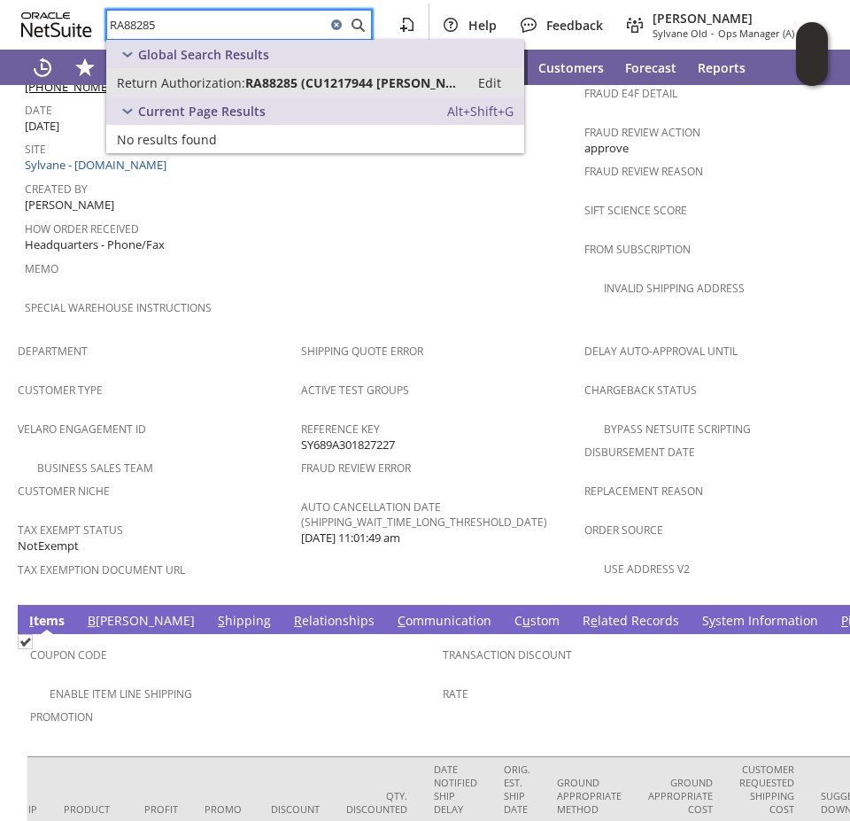
type input "RA88285"
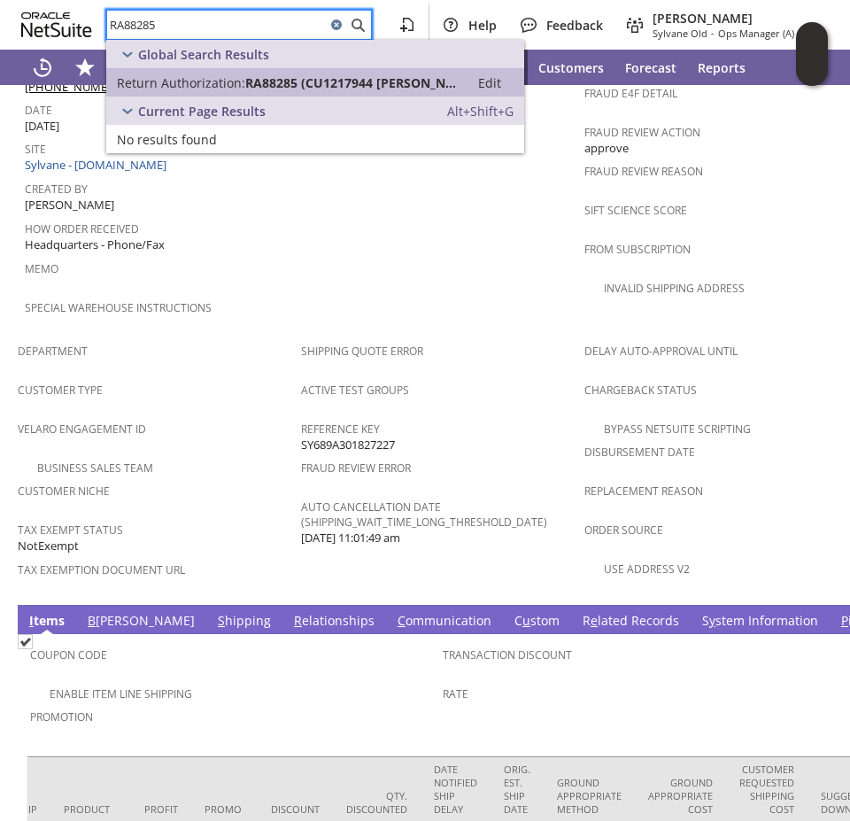
click at [202, 75] on span "Return Authorization:" at bounding box center [181, 82] width 128 height 17
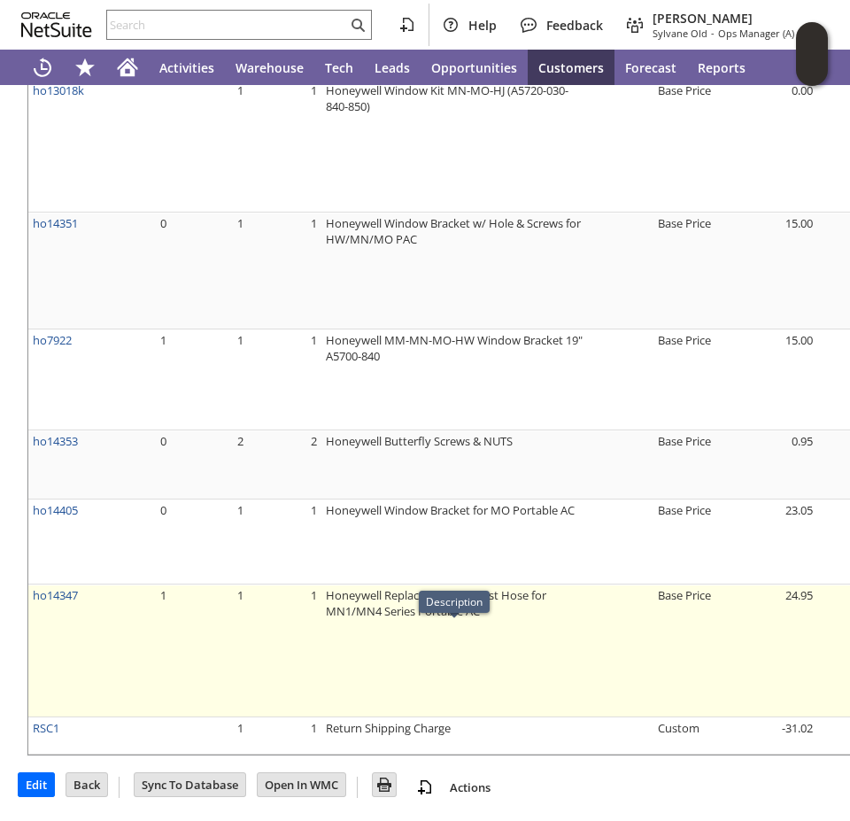
scroll to position [1386, 0]
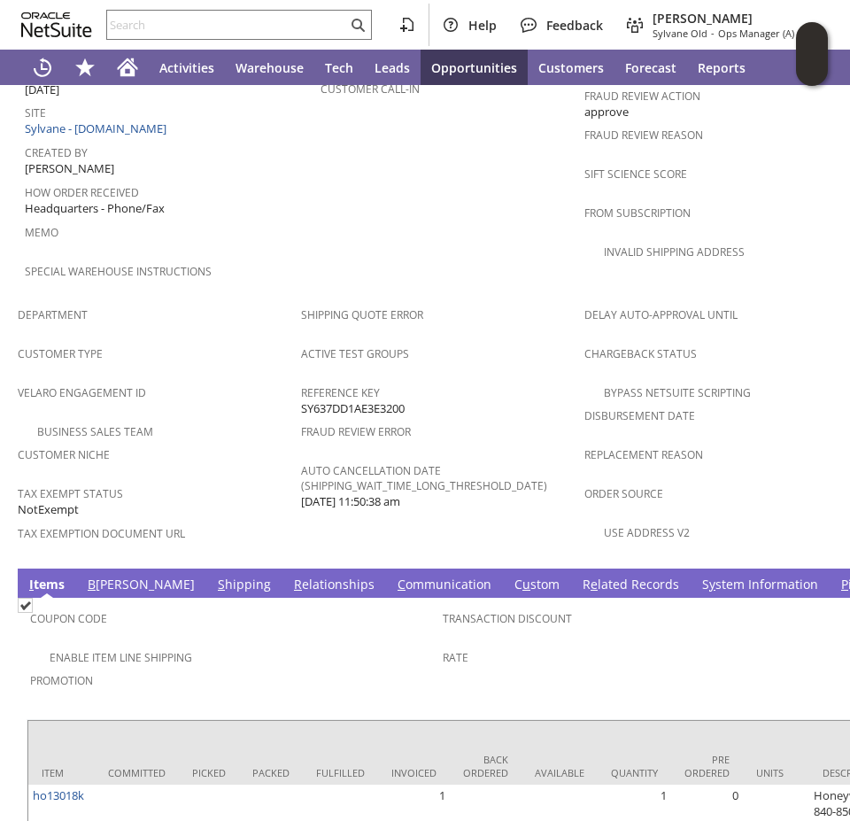
scroll to position [557, 0]
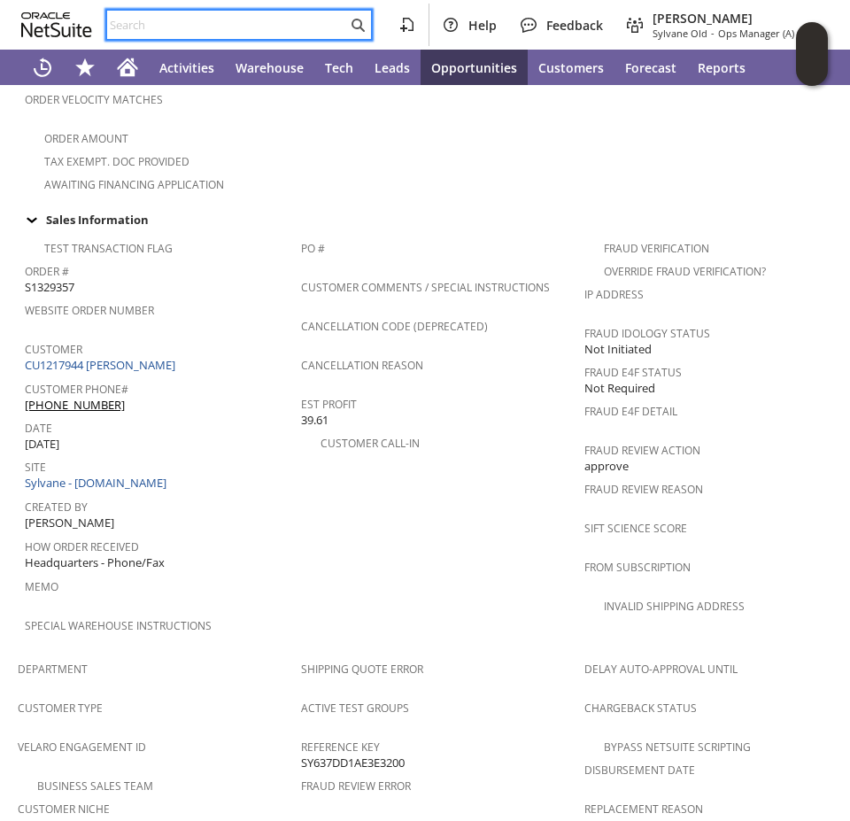
click at [159, 22] on input "text" at bounding box center [227, 24] width 240 height 21
paste input "RA89253"
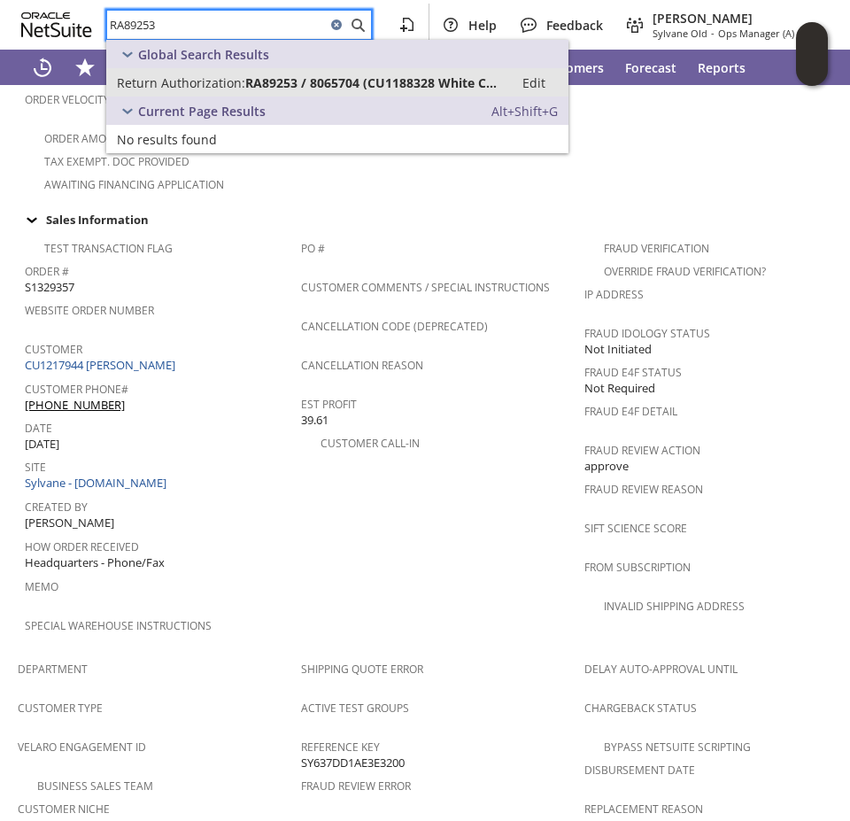
type input "RA89253"
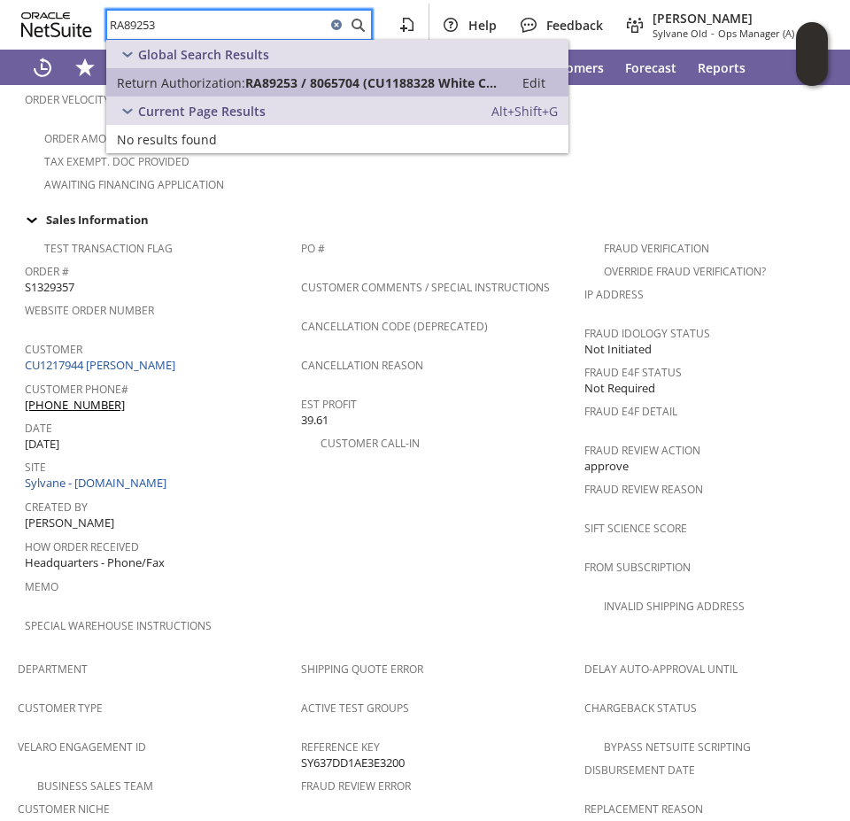
click at [209, 79] on span "Return Authorization:" at bounding box center [181, 82] width 128 height 17
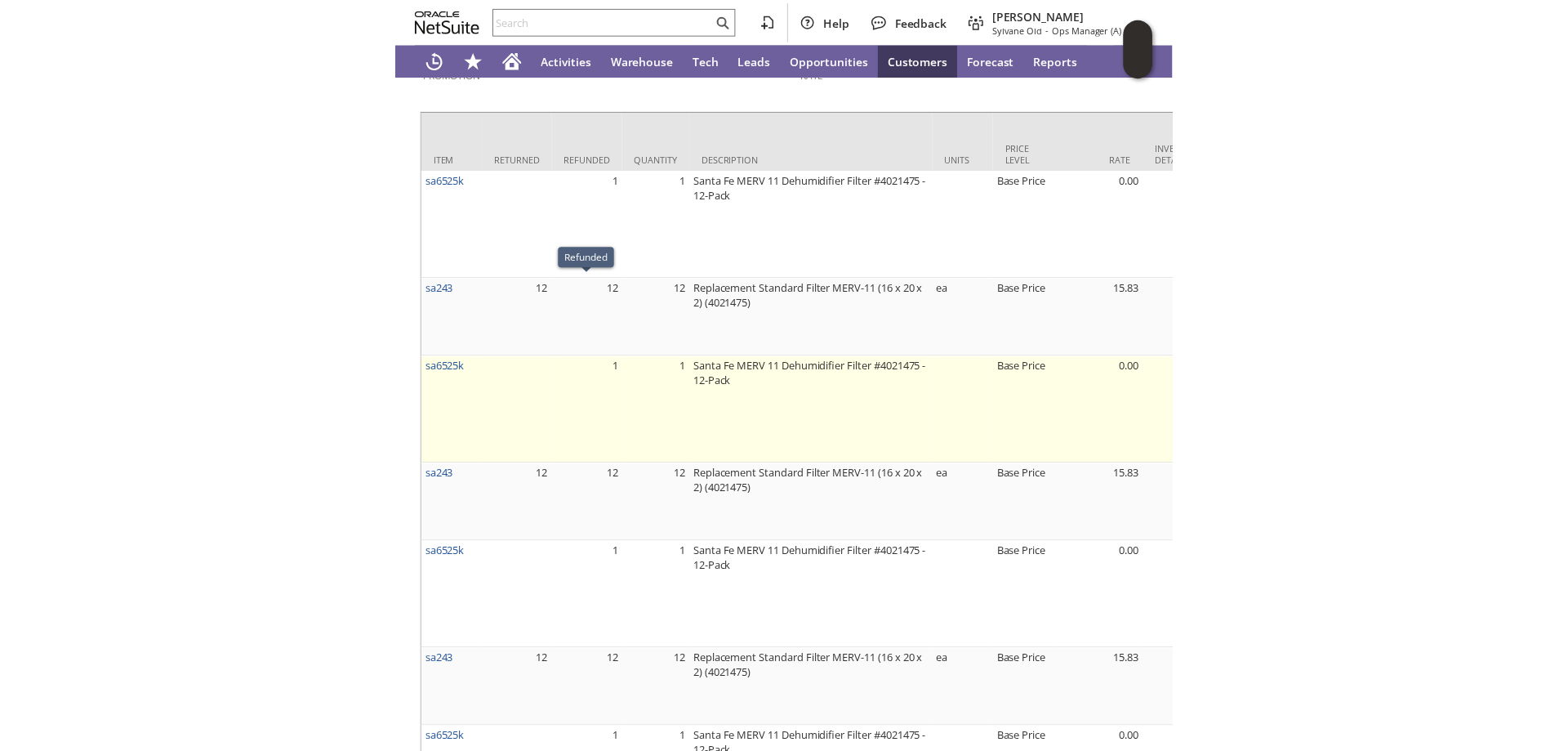
scroll to position [979, 0]
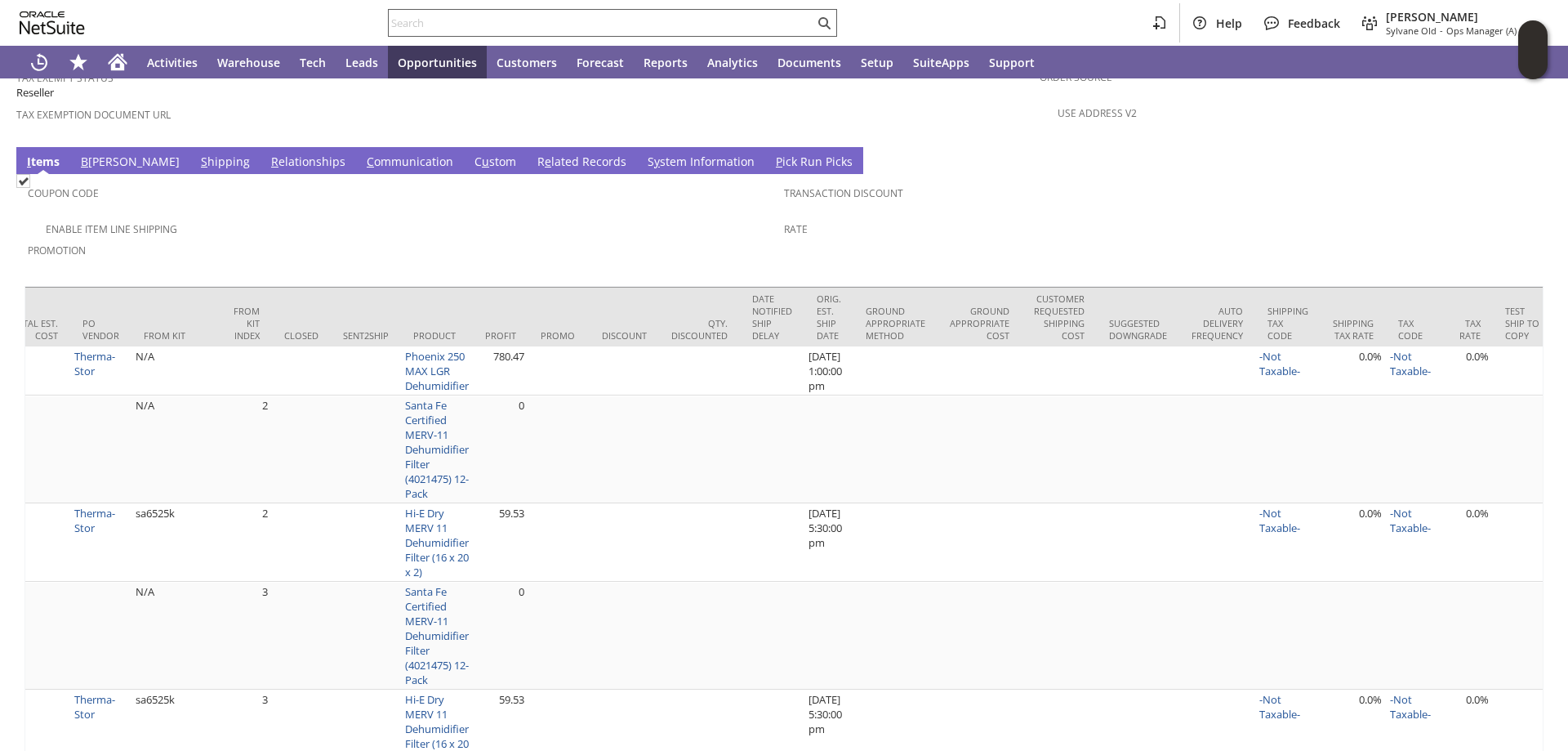
click at [412, 24] on input "text" at bounding box center [600, 22] width 425 height 19
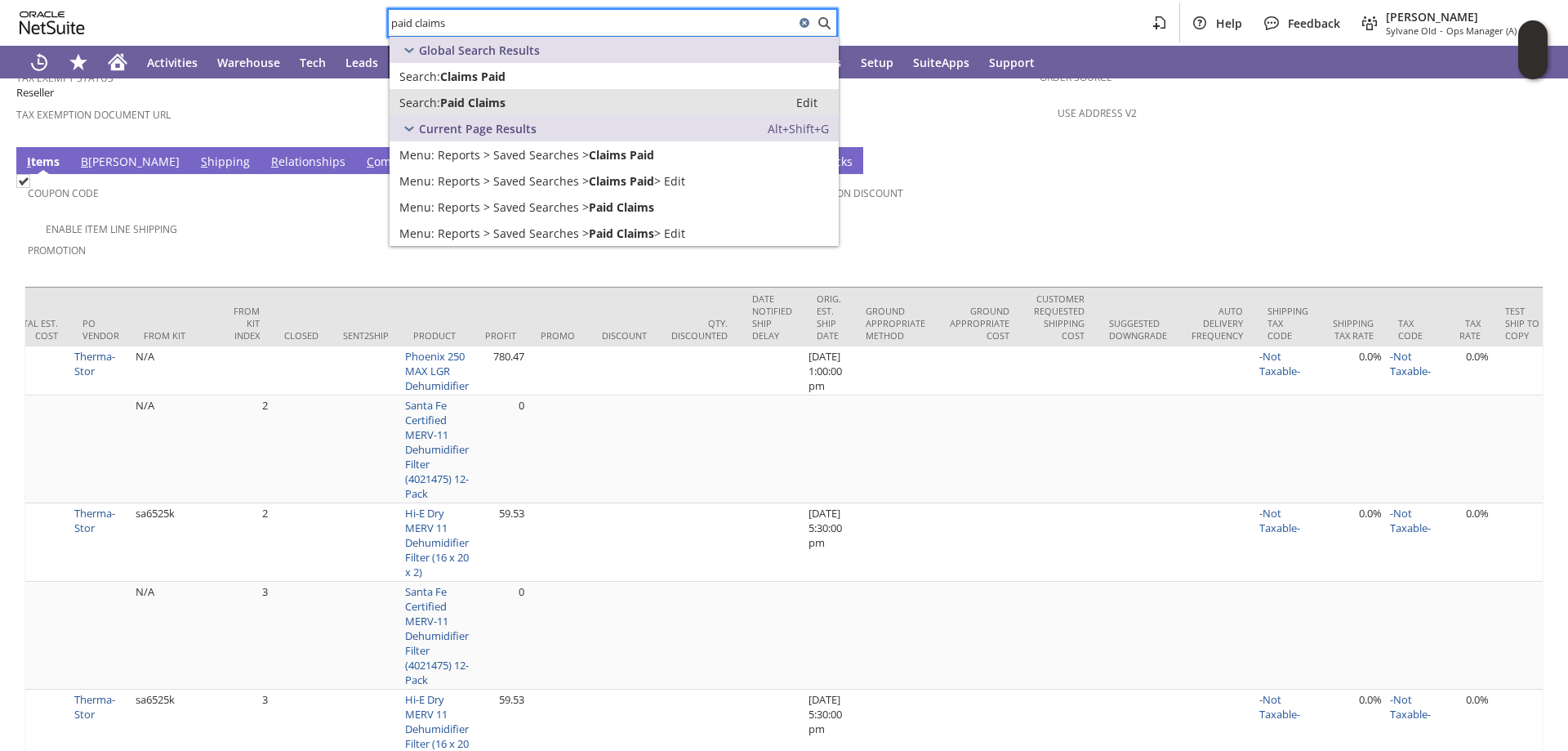
type input "paid claims"
click at [481, 103] on span "Paid Claims" at bounding box center [472, 102] width 65 height 16
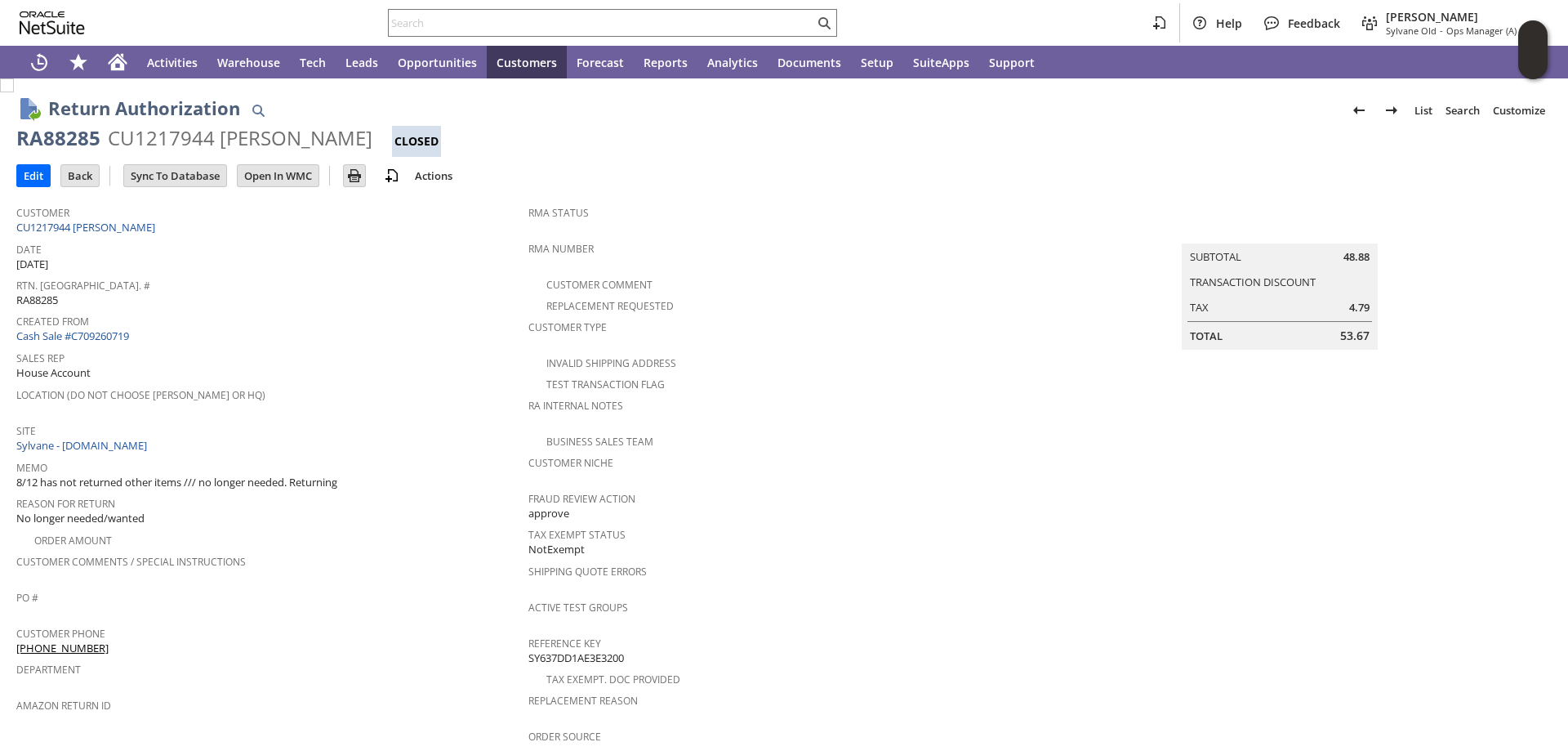
scroll to position [1273, 0]
